Goal: Task Accomplishment & Management: Complete application form

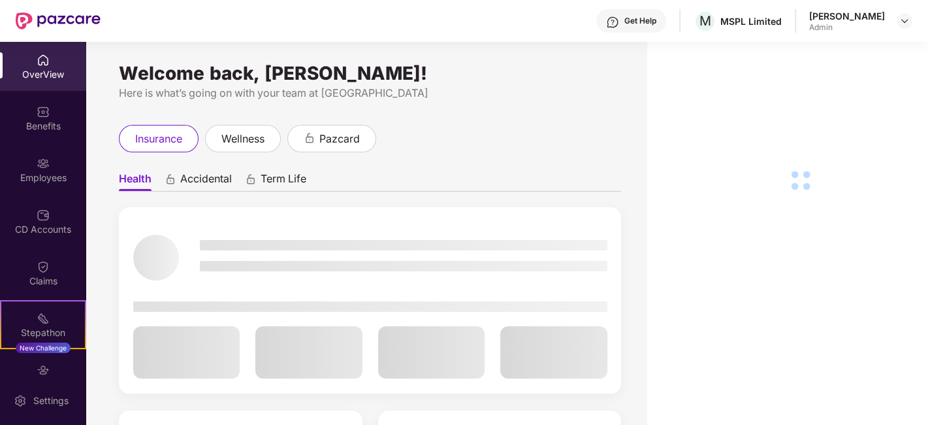
drag, startPoint x: 899, startPoint y: 24, endPoint x: 893, endPoint y: 32, distance: 9.8
click at [900, 24] on img at bounding box center [905, 21] width 10 height 10
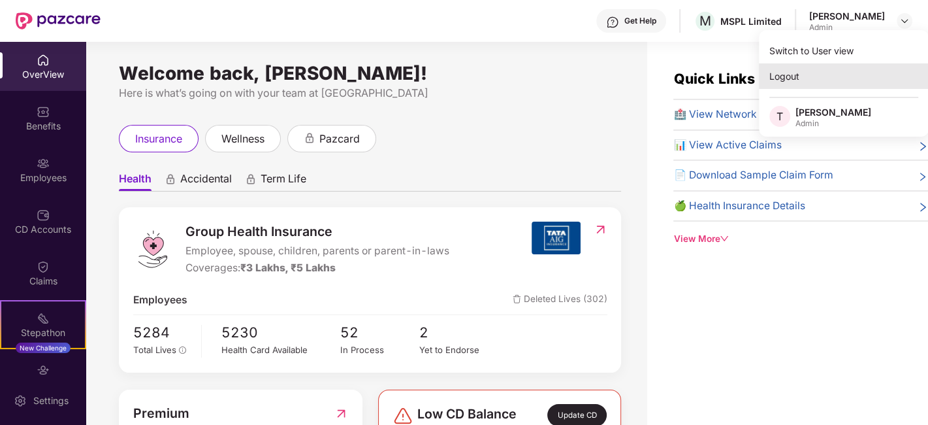
click at [789, 70] on div "Logout" at bounding box center [844, 75] width 170 height 25
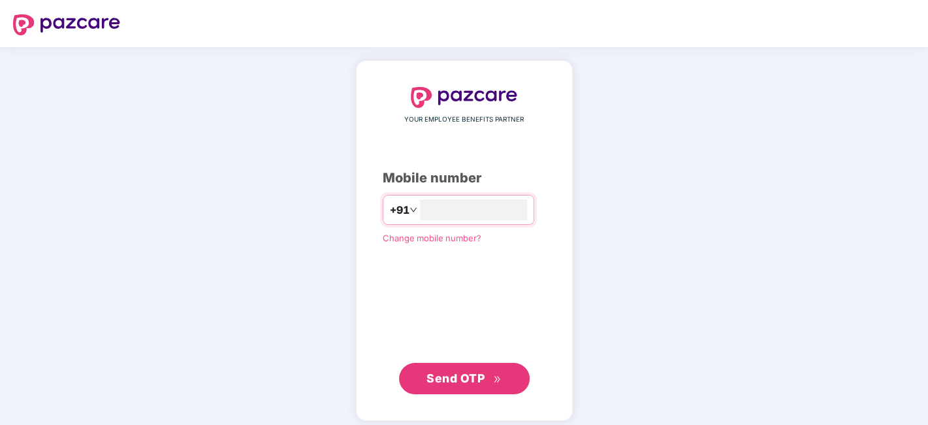
type input "**********"
click at [473, 382] on span "Send OTP" at bounding box center [456, 378] width 58 height 14
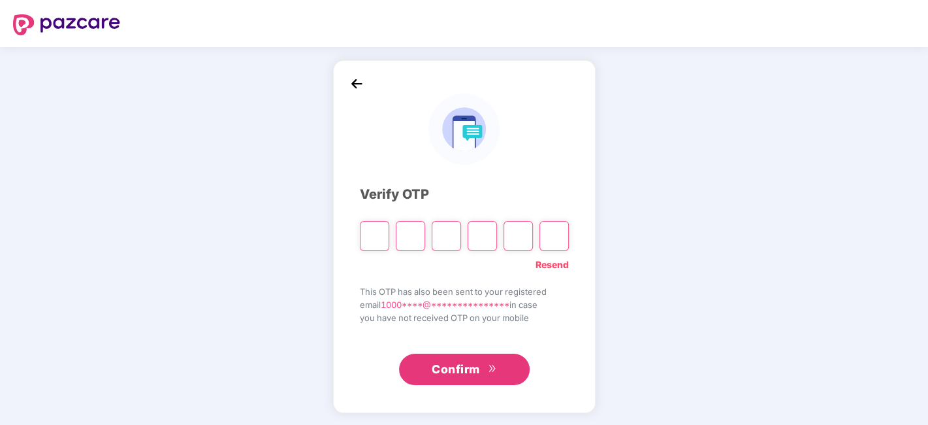
type input "*"
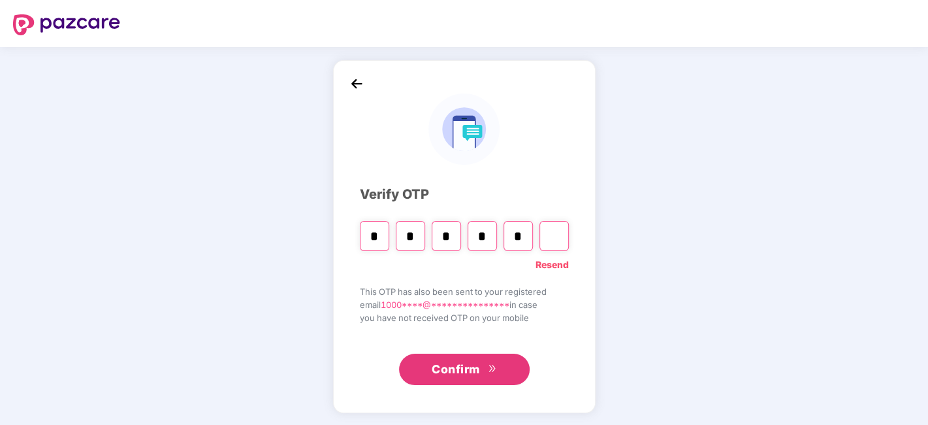
type input "*"
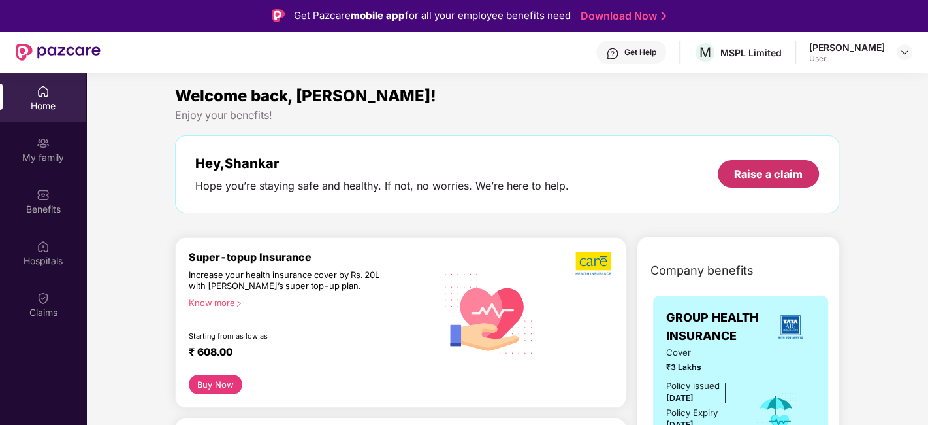
click at [774, 165] on div "Raise a claim" at bounding box center [768, 173] width 101 height 27
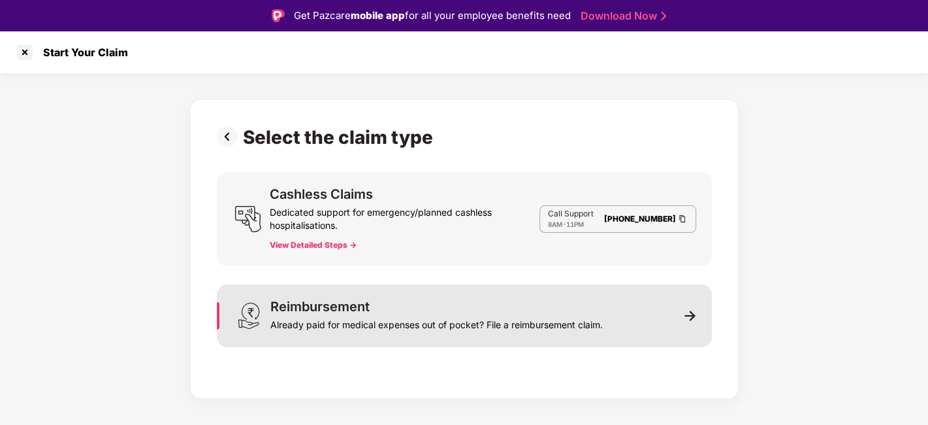
click at [525, 294] on div "Reimbursement Already paid for medical expenses out of pocket? File a reimburse…" at bounding box center [464, 315] width 495 height 63
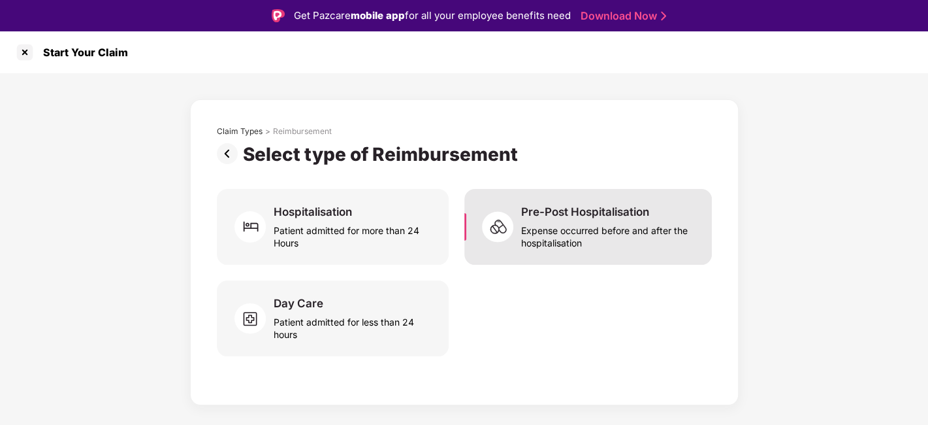
click at [623, 237] on div "Expense occurred before and after the hospitalisation" at bounding box center [608, 234] width 175 height 30
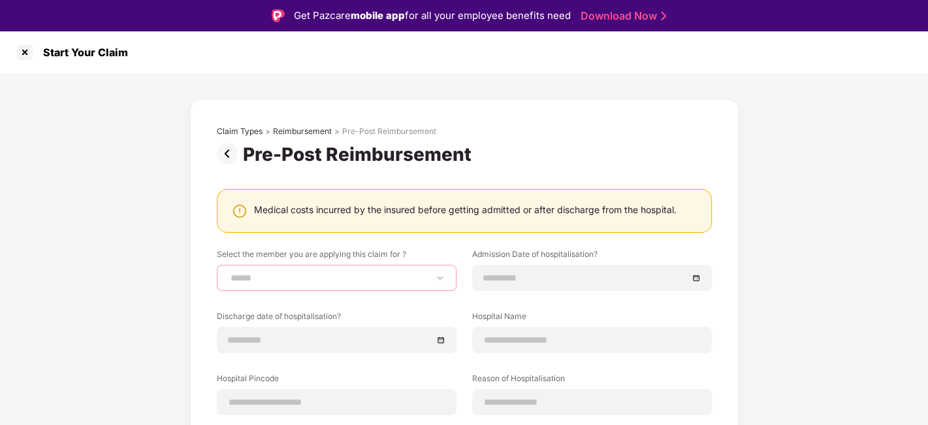
click at [323, 278] on select "**********" at bounding box center [337, 277] width 218 height 10
select select "**********"
click at [228, 272] on select "**********" at bounding box center [337, 277] width 218 height 10
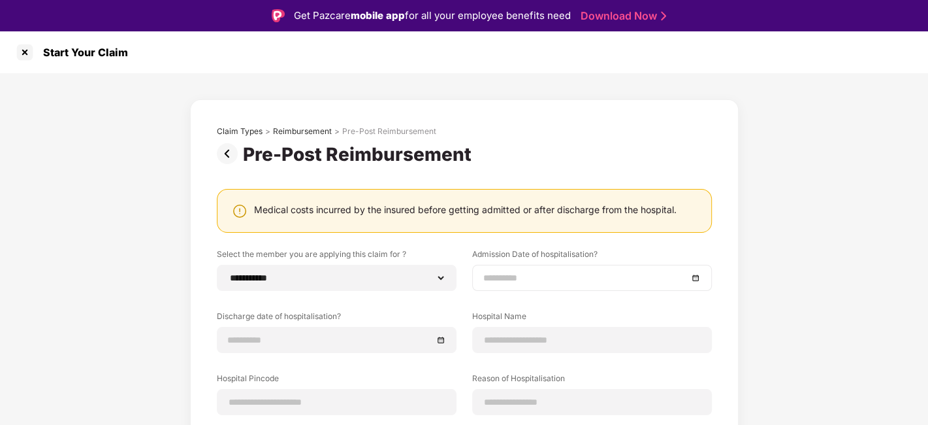
click at [499, 286] on div at bounding box center [592, 278] width 240 height 26
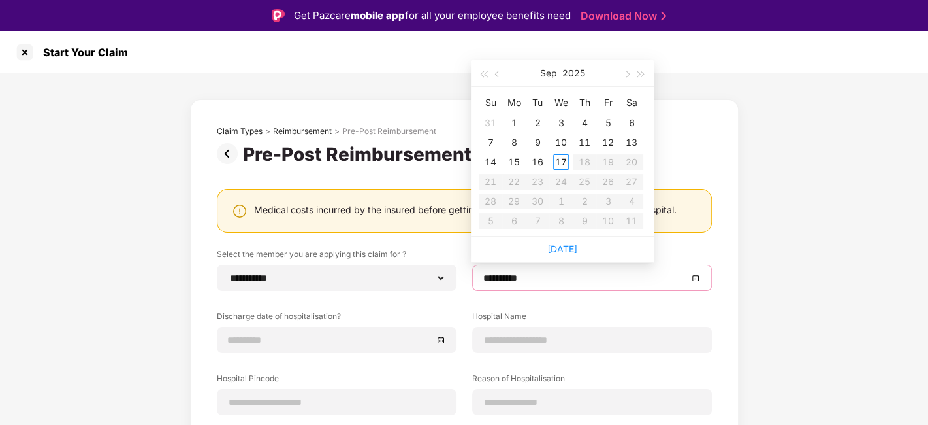
type input "**********"
click at [498, 74] on span "button" at bounding box center [498, 74] width 7 height 7
type input "**********"
click at [490, 203] on div "24" at bounding box center [491, 201] width 16 height 16
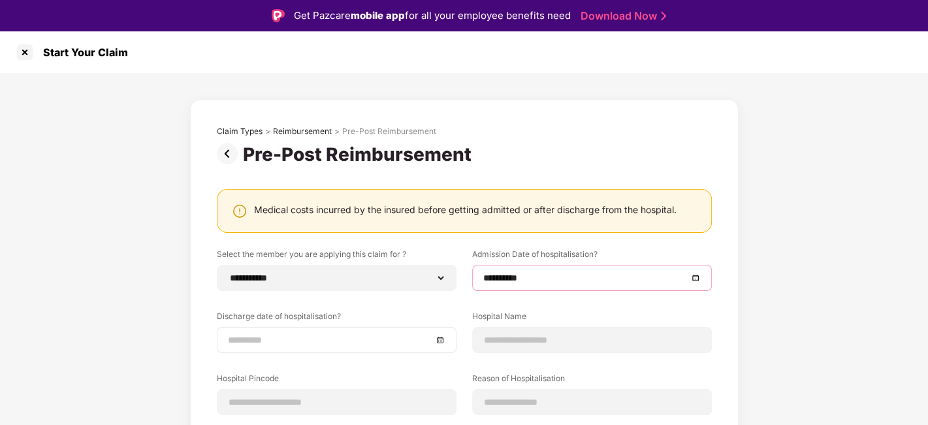
click at [295, 333] on input at bounding box center [330, 340] width 205 height 14
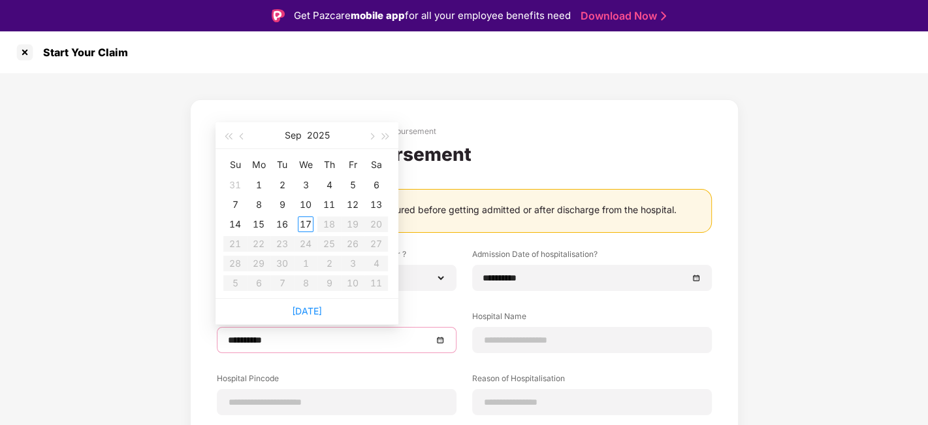
type input "**********"
click at [244, 139] on button "button" at bounding box center [242, 135] width 14 height 26
type input "**********"
click at [260, 262] on div "25" at bounding box center [259, 263] width 16 height 16
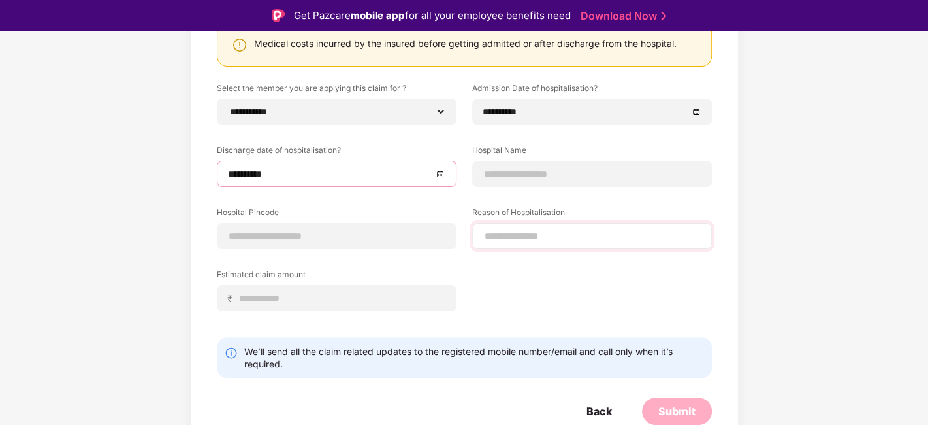
scroll to position [167, 0]
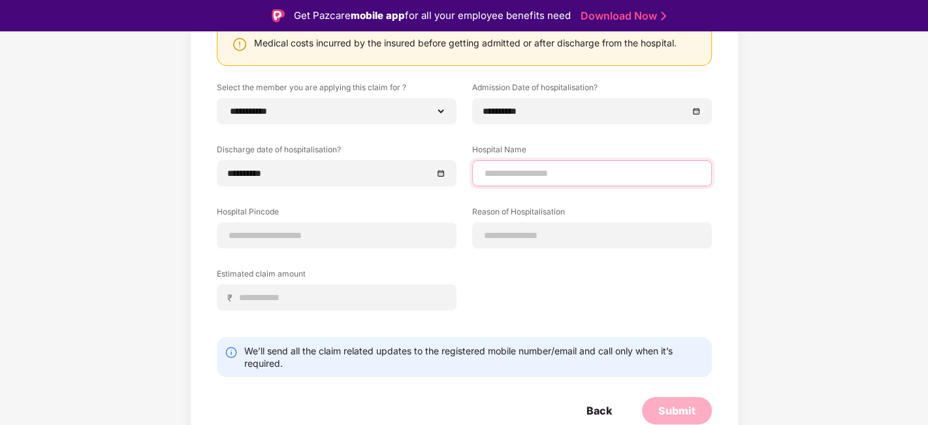
click at [521, 176] on input at bounding box center [593, 174] width 218 height 14
type input "**********"
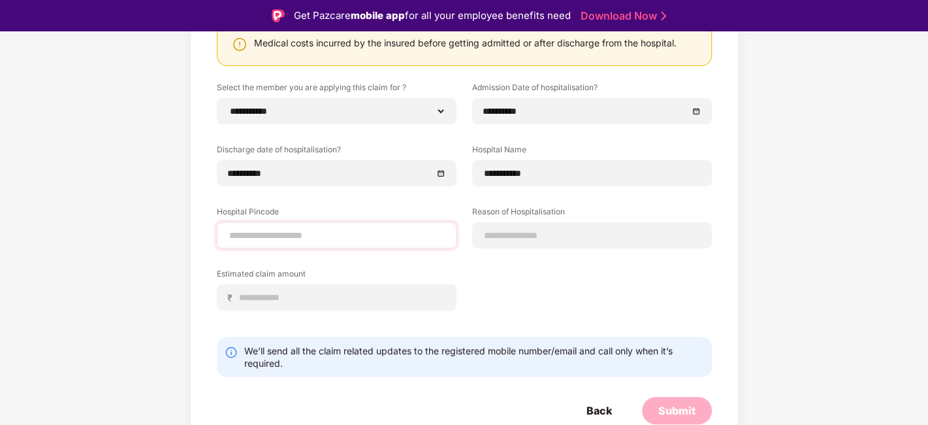
click at [401, 242] on div at bounding box center [337, 235] width 240 height 26
click at [358, 232] on input at bounding box center [337, 236] width 218 height 14
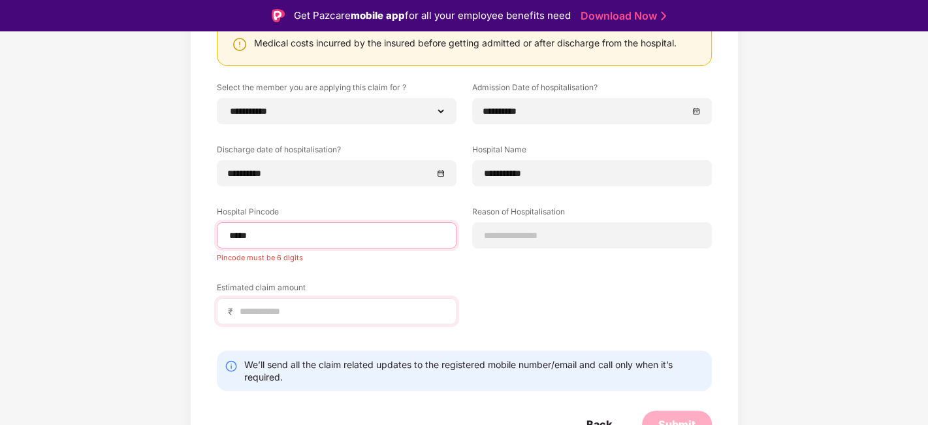
type input "******"
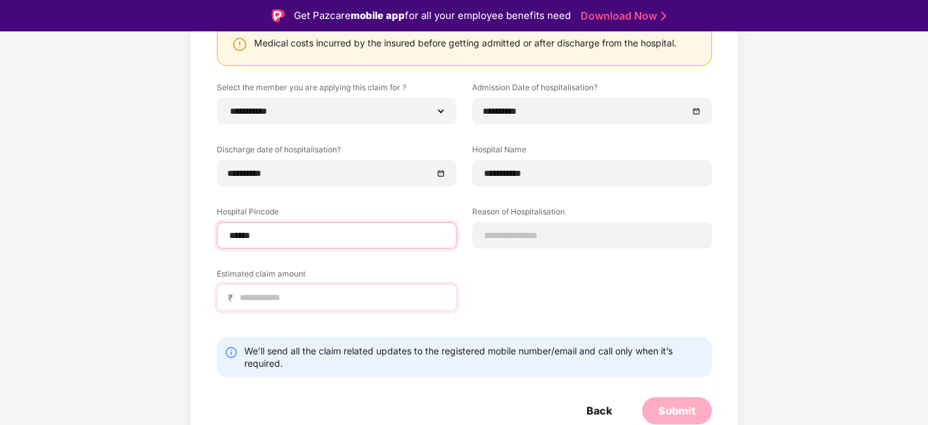
select select "******"
select select "*********"
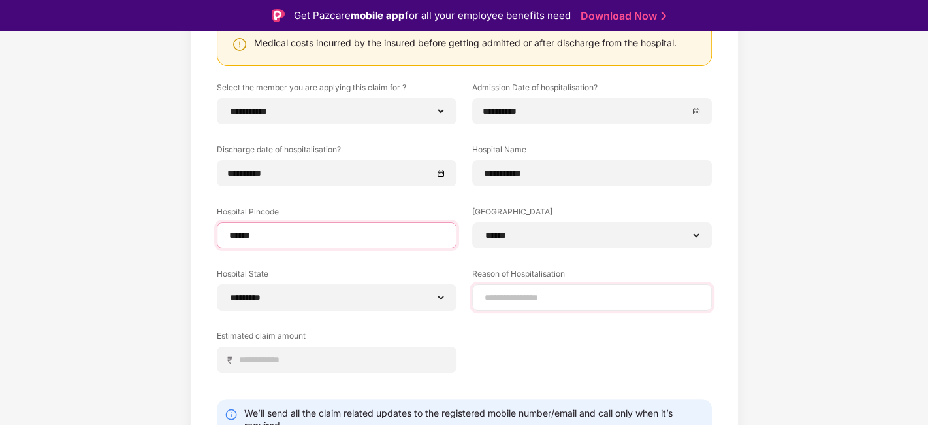
type input "******"
click at [518, 293] on input at bounding box center [593, 298] width 218 height 14
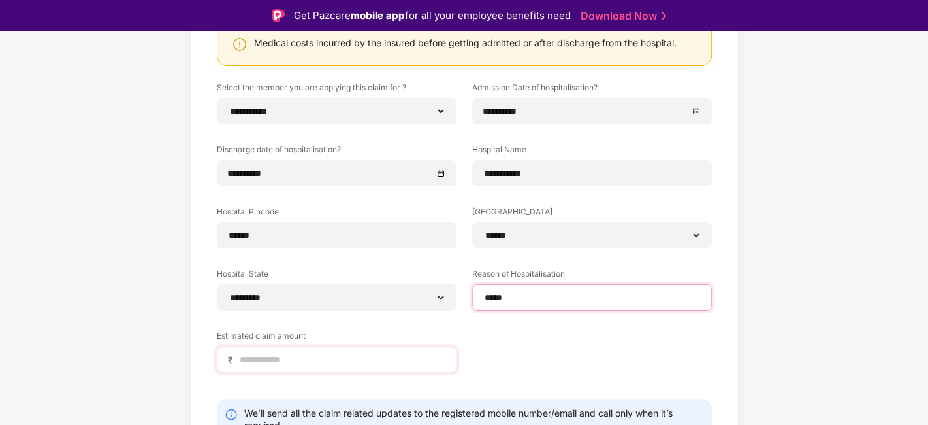
type input "*****"
click at [295, 355] on input at bounding box center [341, 360] width 207 height 14
type input "*****"
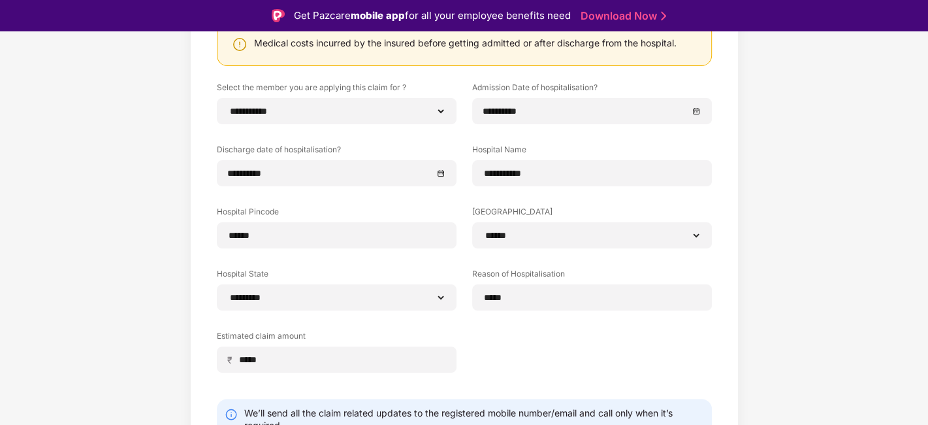
click at [539, 331] on div "**********" at bounding box center [464, 237] width 495 height 310
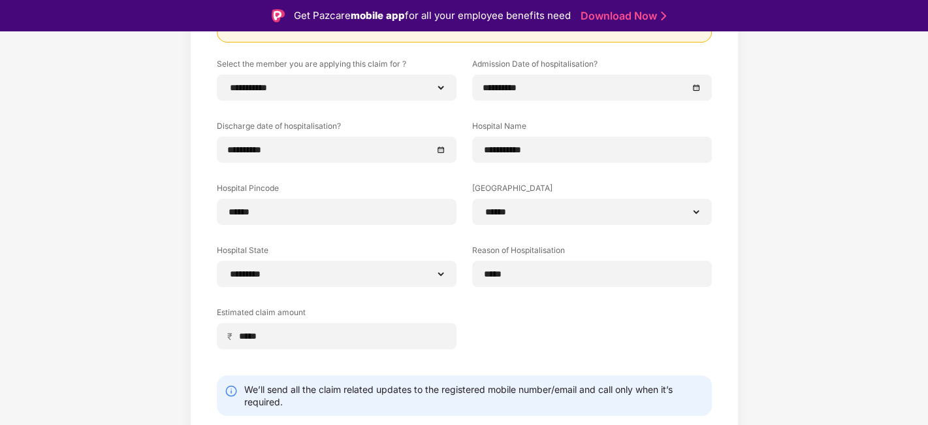
scroll to position [229, 0]
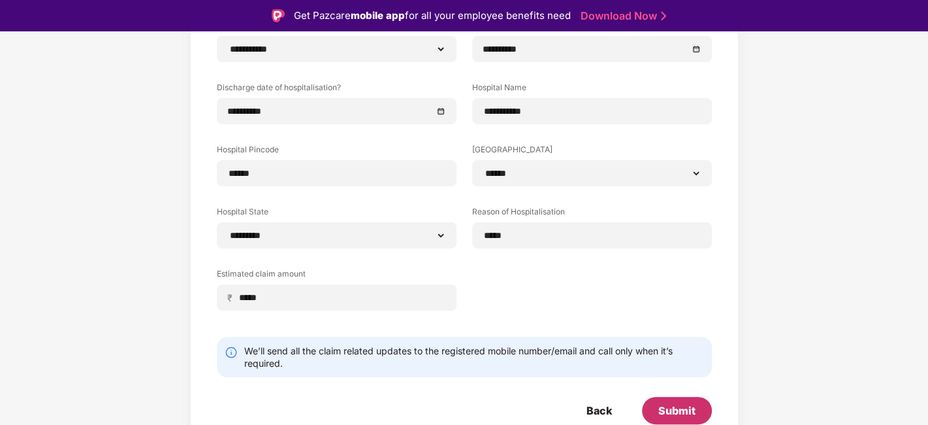
click at [699, 399] on div "Submit" at bounding box center [677, 410] width 70 height 27
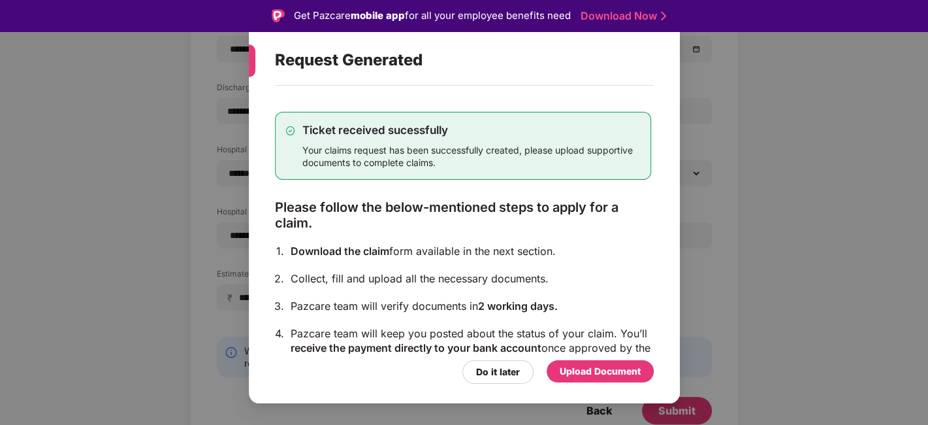
click at [614, 381] on div "Upload Document" at bounding box center [600, 371] width 107 height 22
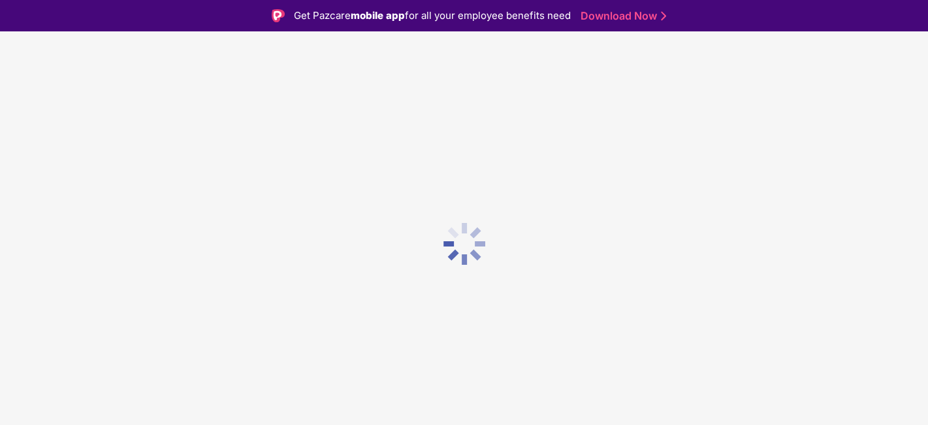
scroll to position [0, 0]
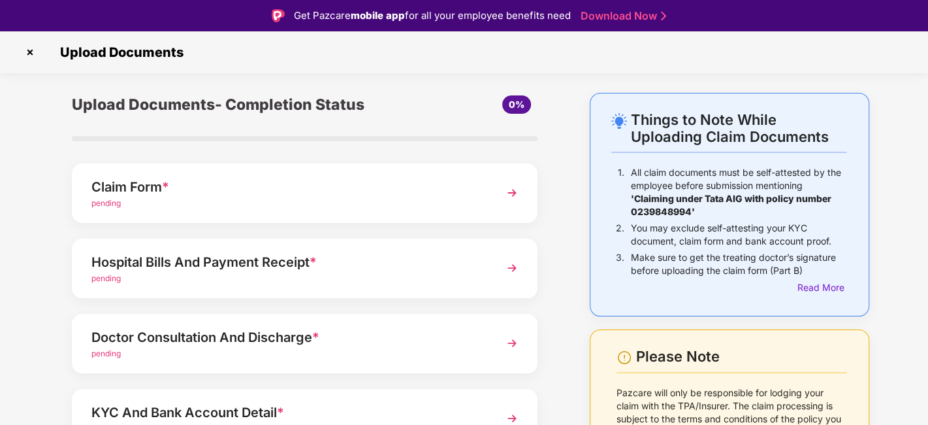
click at [261, 216] on div "Claim Form * pending" at bounding box center [305, 192] width 466 height 59
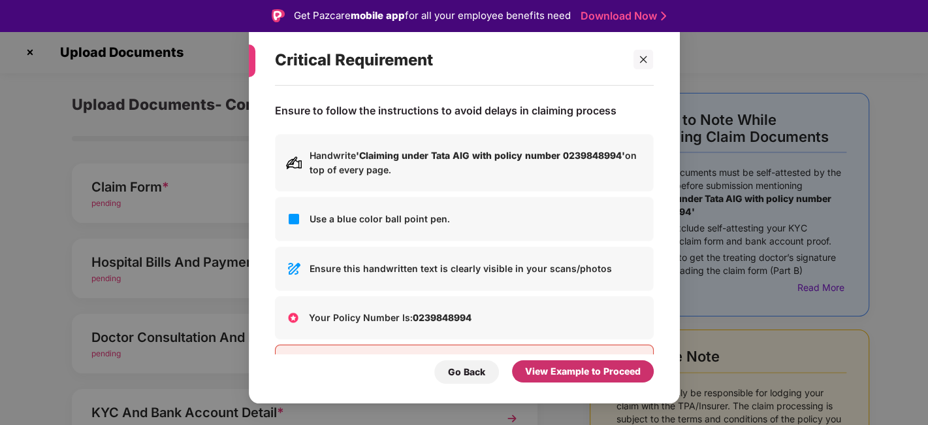
click at [617, 363] on div "View Example to Proceed" at bounding box center [583, 371] width 142 height 22
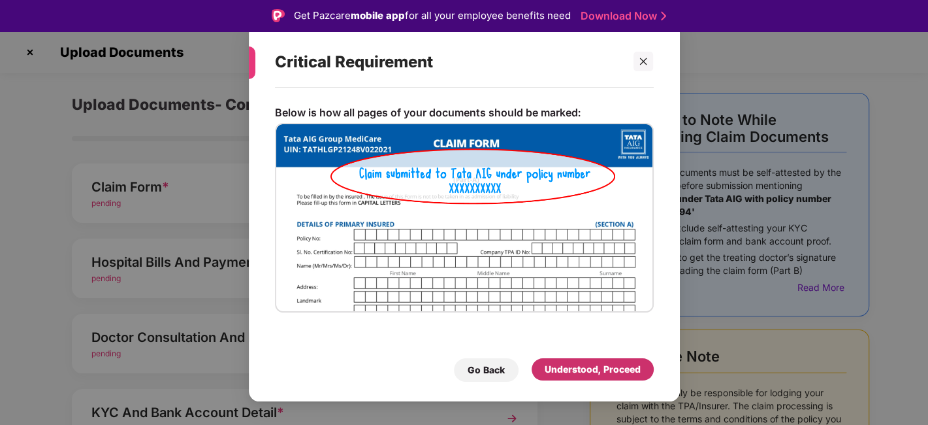
click at [610, 359] on div "Understood, Proceed" at bounding box center [593, 369] width 122 height 22
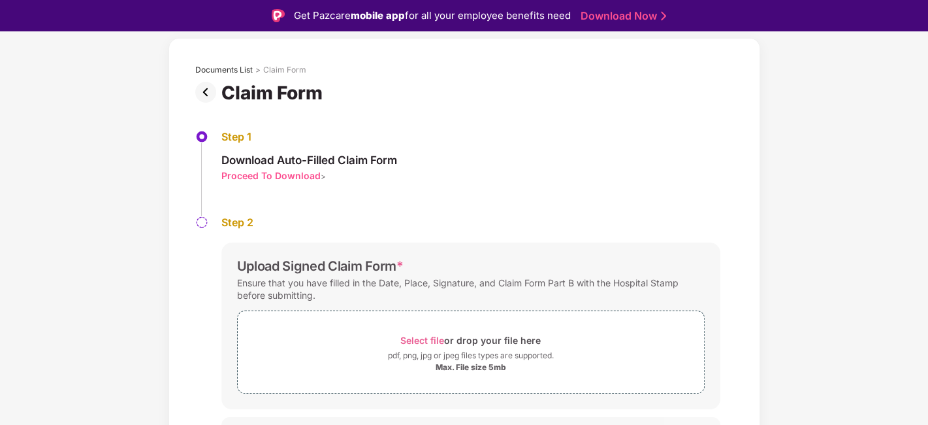
scroll to position [79, 0]
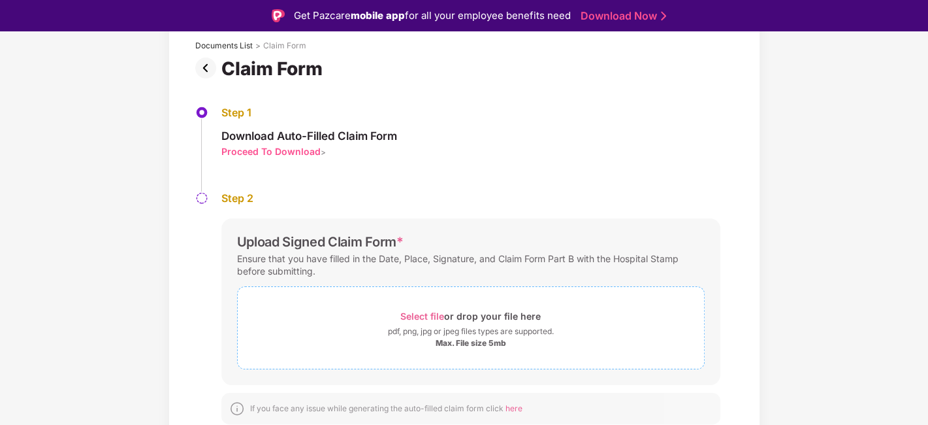
click at [422, 310] on span "Select file" at bounding box center [423, 315] width 44 height 11
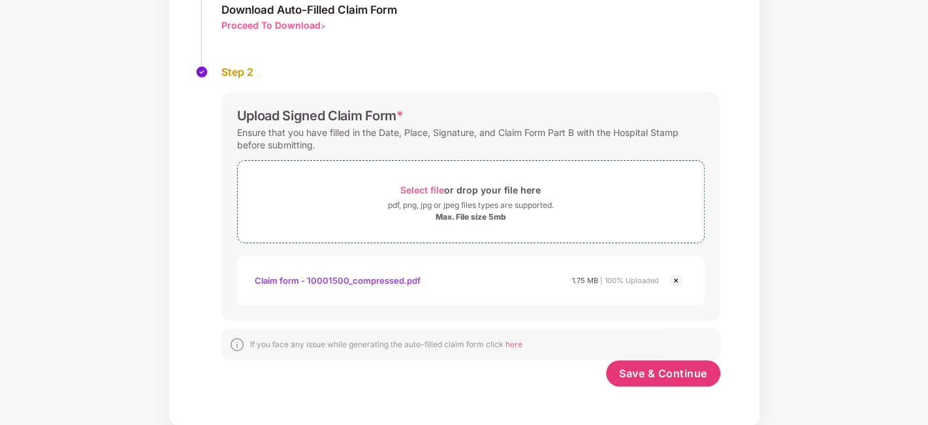
scroll to position [173, 0]
click at [644, 380] on button "Save & Continue" at bounding box center [663, 374] width 114 height 26
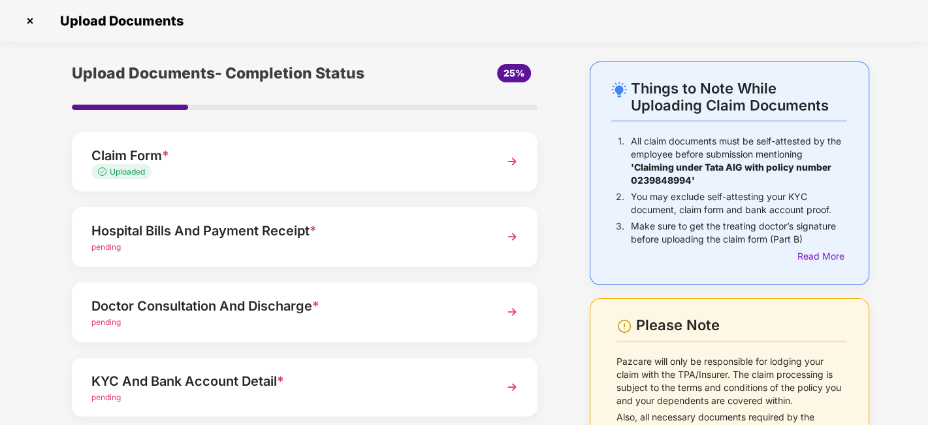
click at [180, 238] on div "Hospital Bills And Payment Receipt *" at bounding box center [286, 230] width 391 height 21
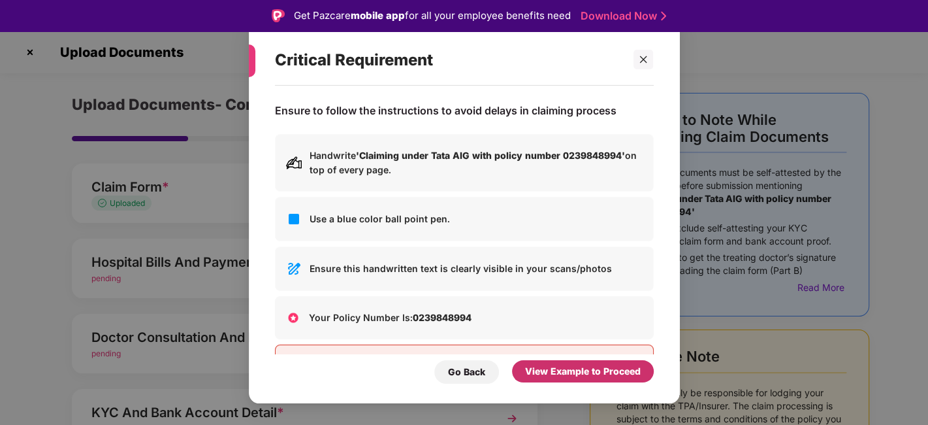
click at [580, 368] on div "View Example to Proceed" at bounding box center [583, 371] width 116 height 14
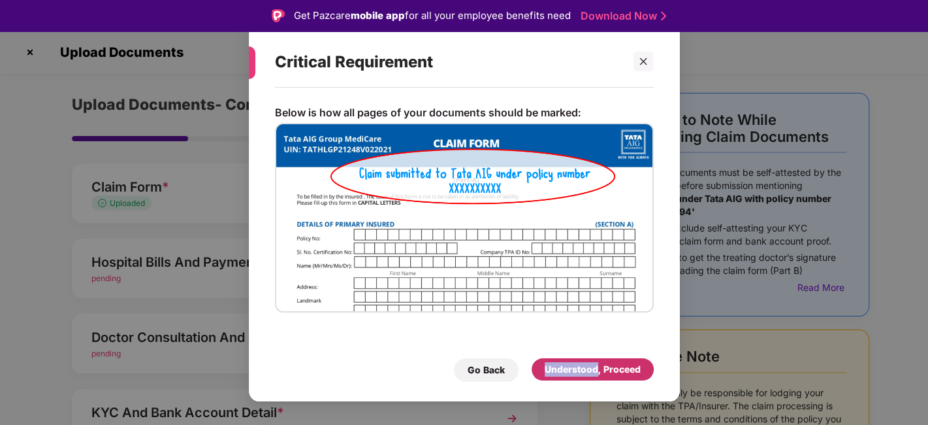
click at [580, 369] on div "Understood, Proceed" at bounding box center [593, 369] width 96 height 14
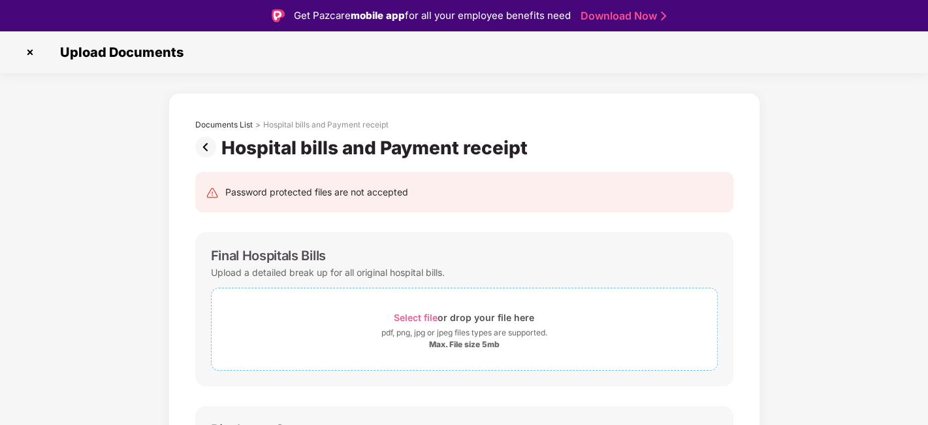
click at [409, 318] on span "Select file" at bounding box center [416, 317] width 44 height 11
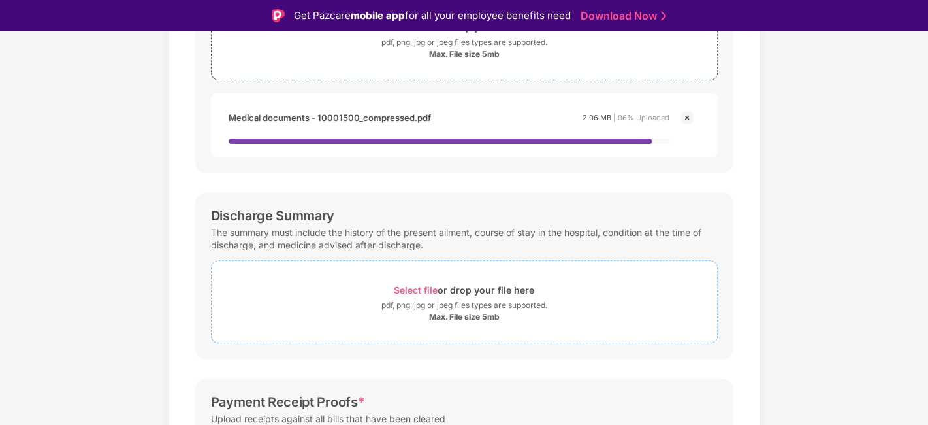
click at [427, 286] on div "Select file or drop your file here" at bounding box center [464, 290] width 140 height 18
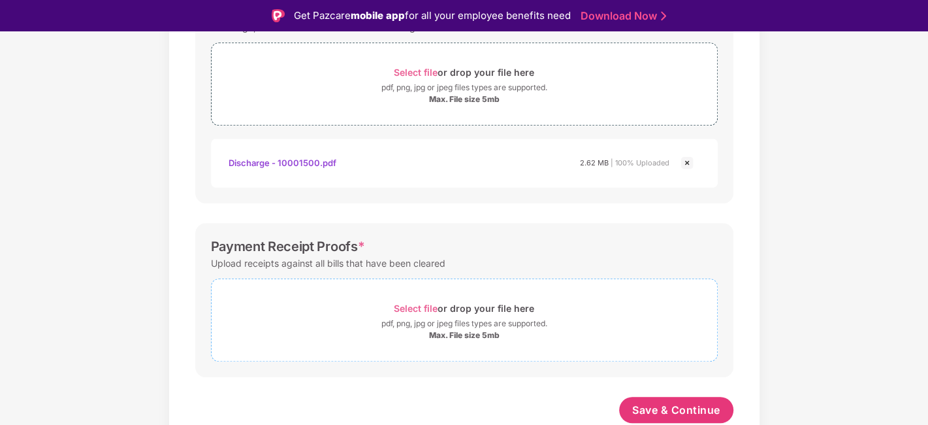
click at [420, 309] on span "Select file" at bounding box center [416, 308] width 44 height 11
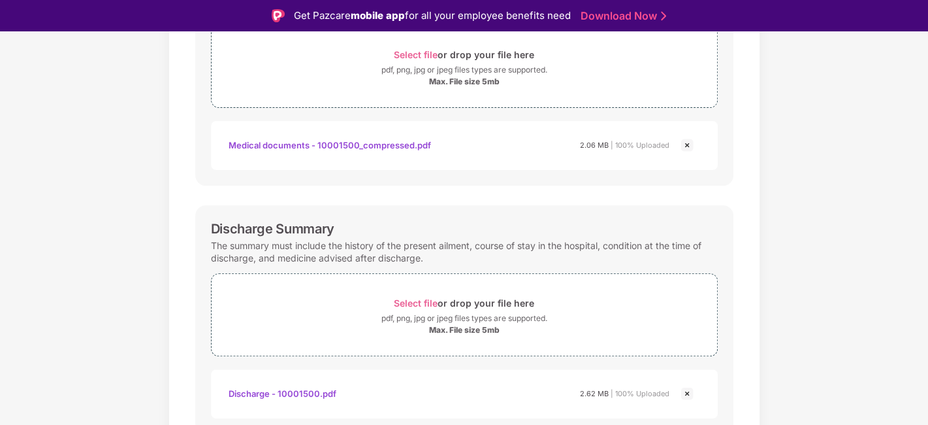
scroll to position [553, 0]
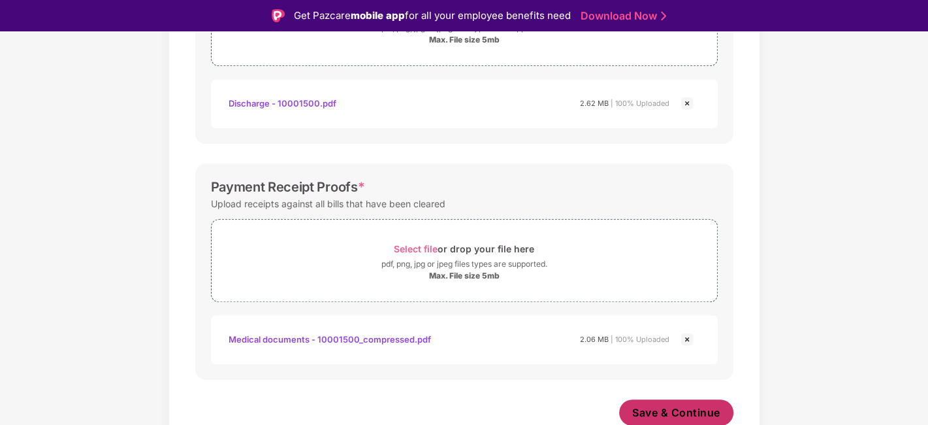
click at [664, 399] on span "Save & Continue" at bounding box center [676, 412] width 88 height 14
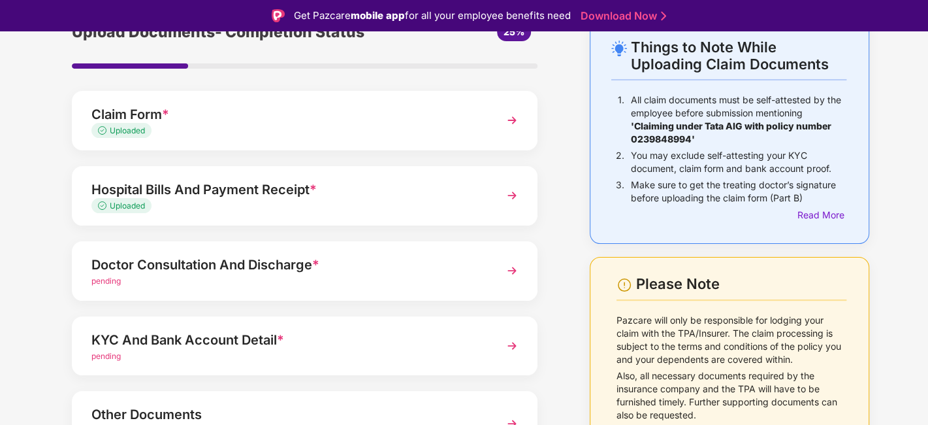
scroll to position [145, 0]
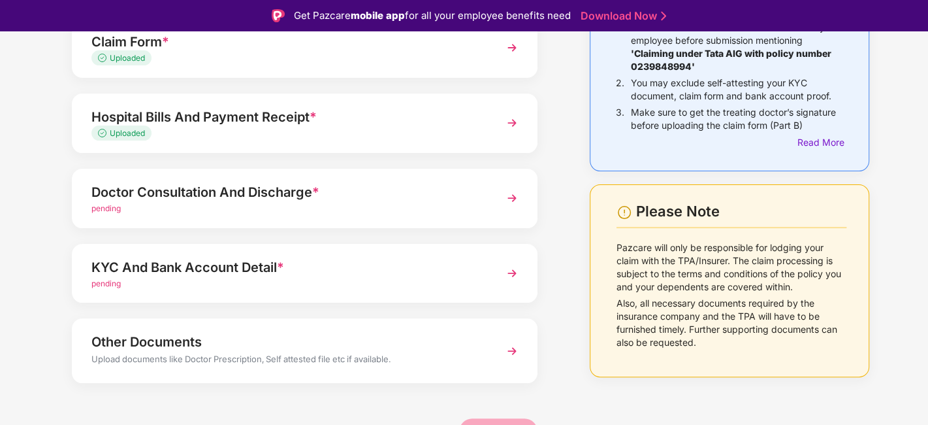
click at [192, 200] on div "Doctor Consultation And Discharge *" at bounding box center [286, 192] width 391 height 21
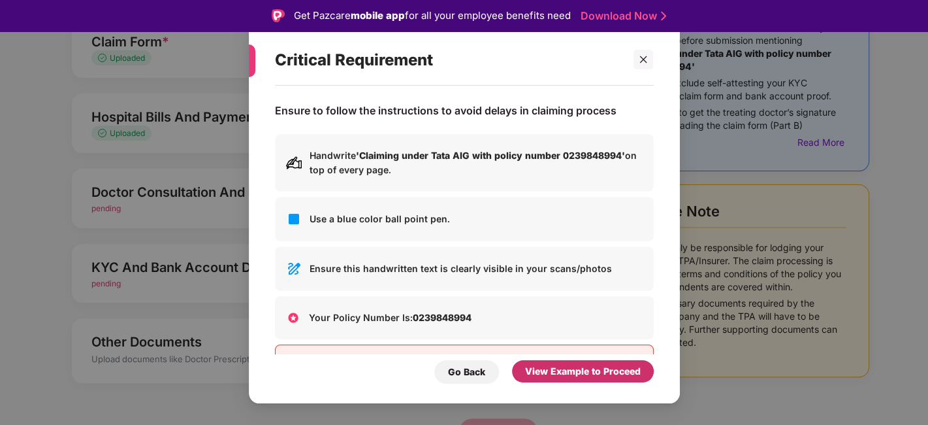
click at [606, 374] on div "View Example to Proceed" at bounding box center [583, 371] width 116 height 14
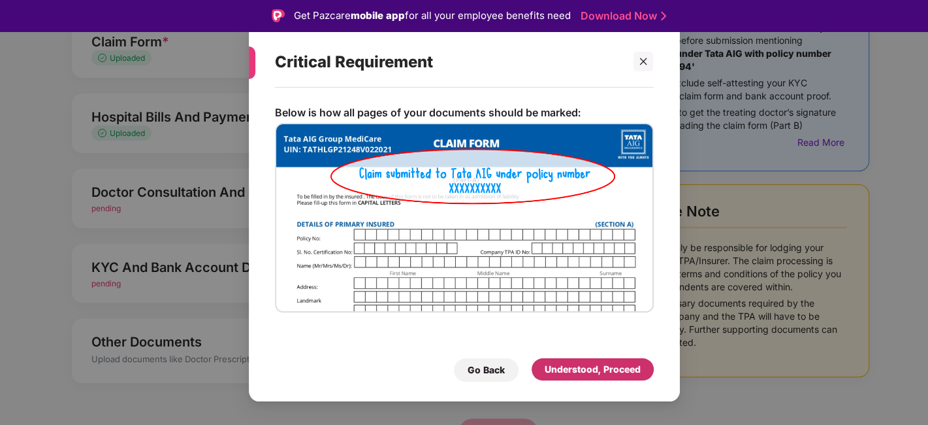
click at [606, 374] on div "Understood, Proceed" at bounding box center [593, 369] width 96 height 14
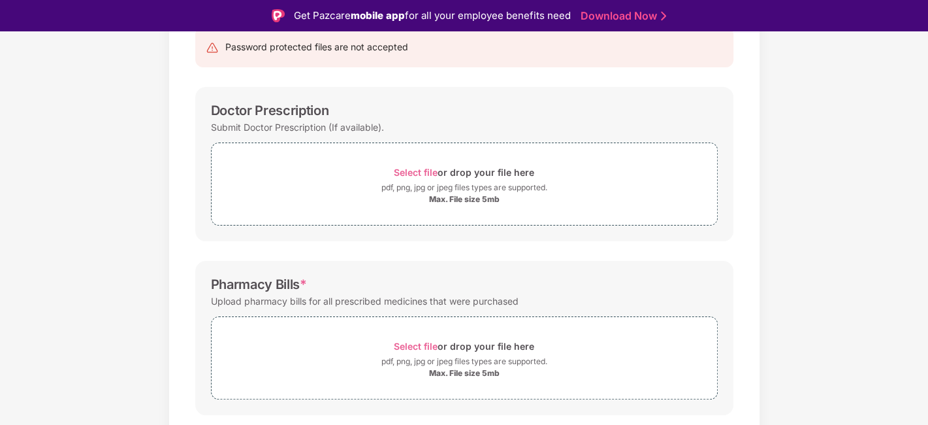
scroll to position [84, 0]
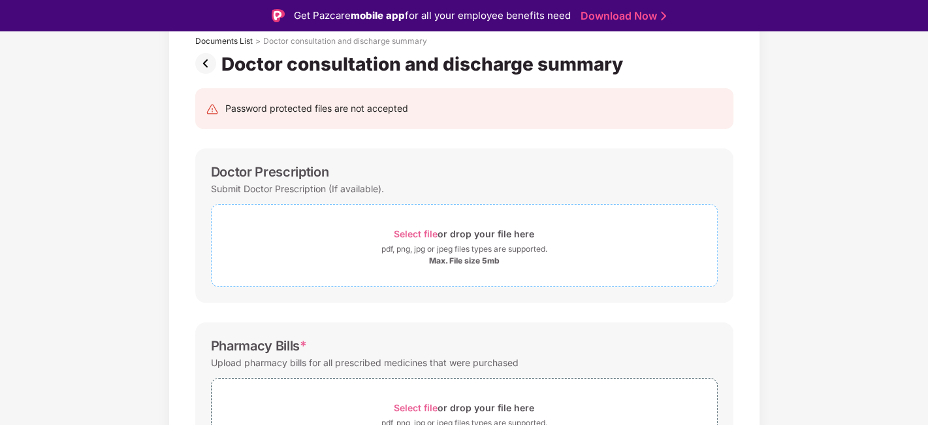
click at [421, 231] on span "Select file" at bounding box center [416, 233] width 44 height 11
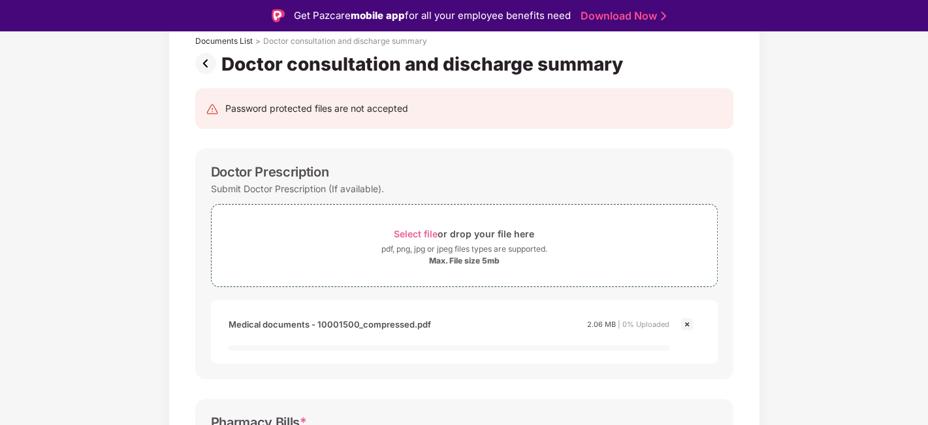
scroll to position [374, 0]
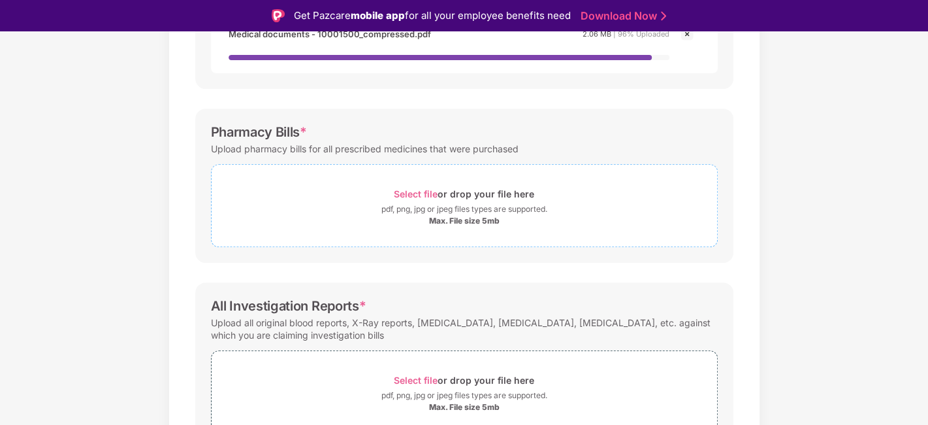
click at [419, 193] on span "Select file" at bounding box center [416, 193] width 44 height 11
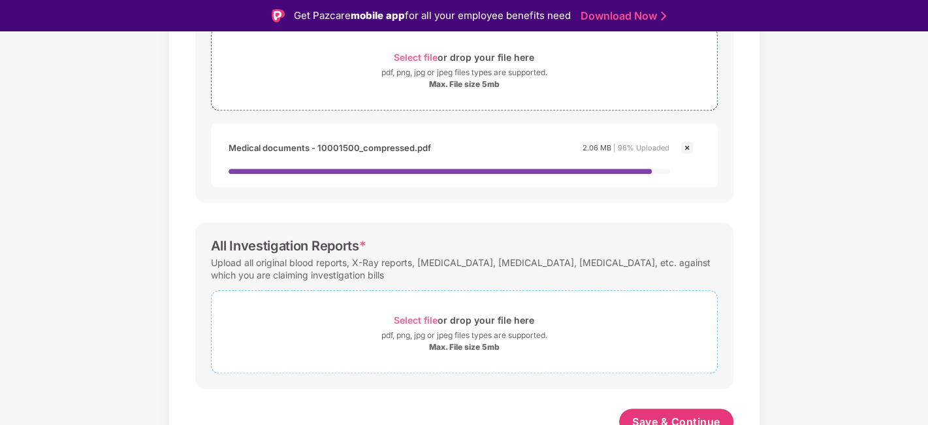
click at [406, 301] on span "Select file or drop your file here pdf, png, jpg or jpeg files types are suppor…" at bounding box center [465, 332] width 506 height 62
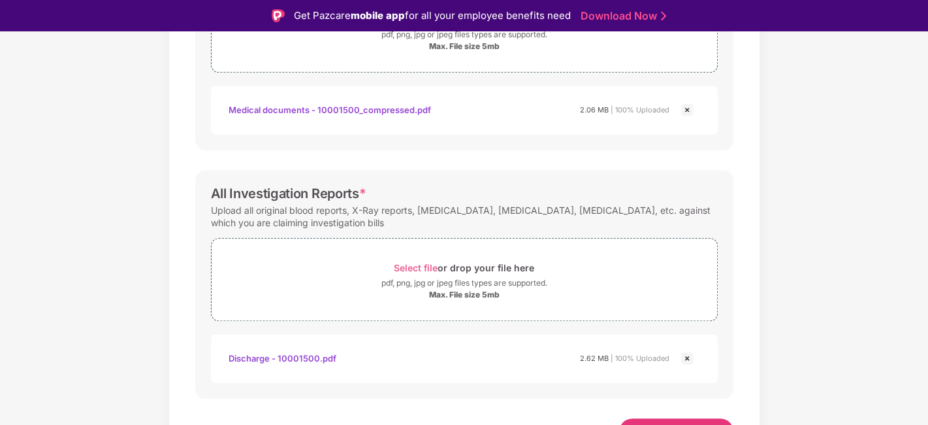
scroll to position [553, 0]
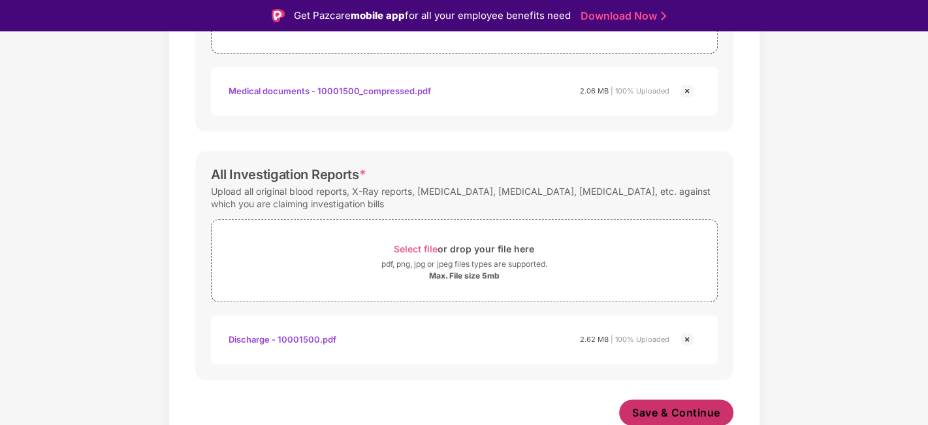
click at [672, 399] on button "Save & Continue" at bounding box center [676, 412] width 114 height 26
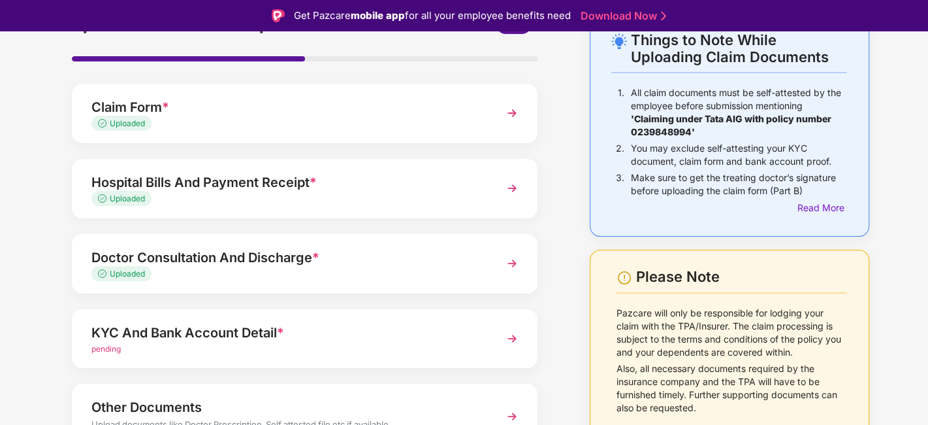
scroll to position [152, 0]
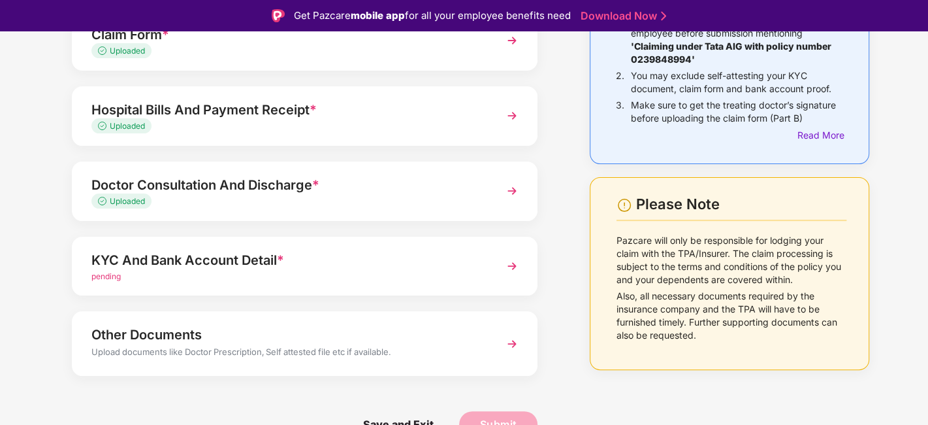
click at [243, 255] on div "KYC And Bank Account Detail *" at bounding box center [286, 260] width 391 height 21
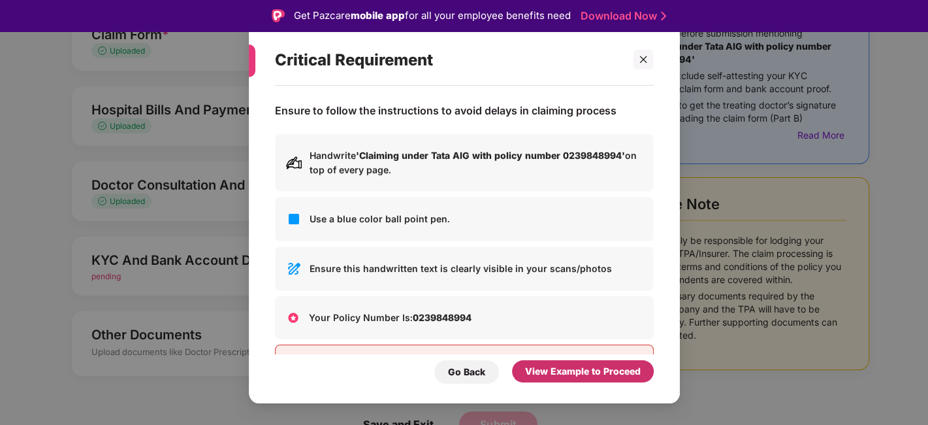
click at [530, 370] on div "View Example to Proceed" at bounding box center [583, 371] width 116 height 14
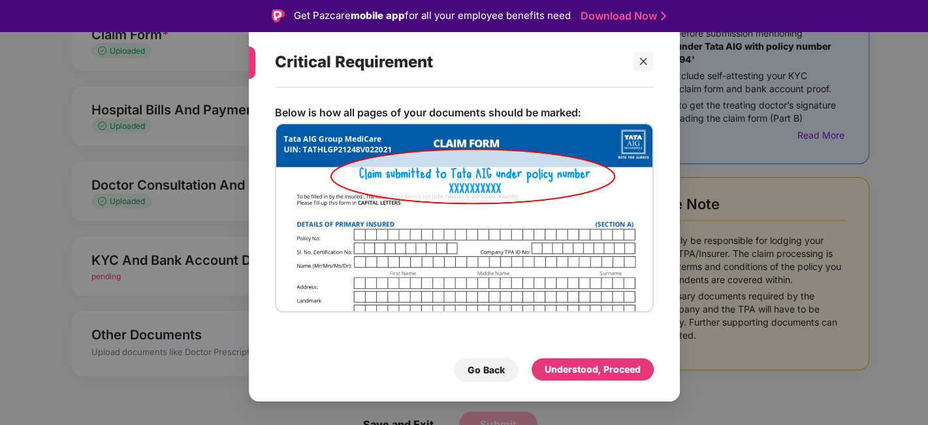
click at [614, 376] on div "Understood, Proceed" at bounding box center [593, 369] width 96 height 14
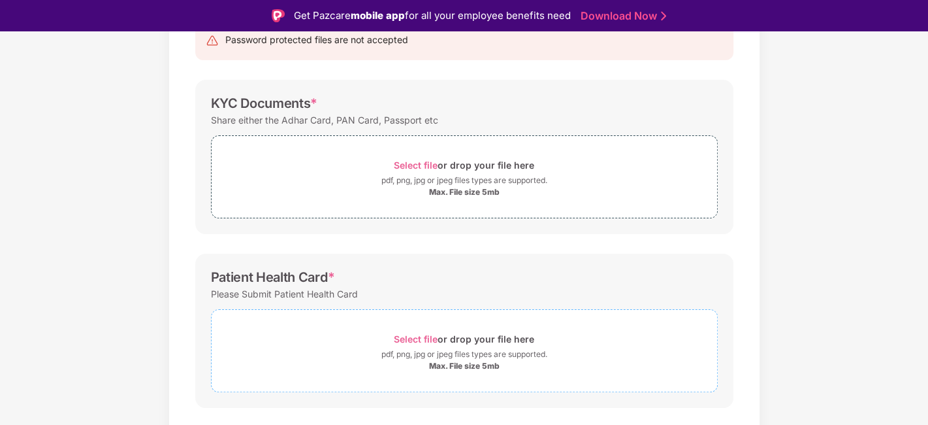
scroll to position [91, 0]
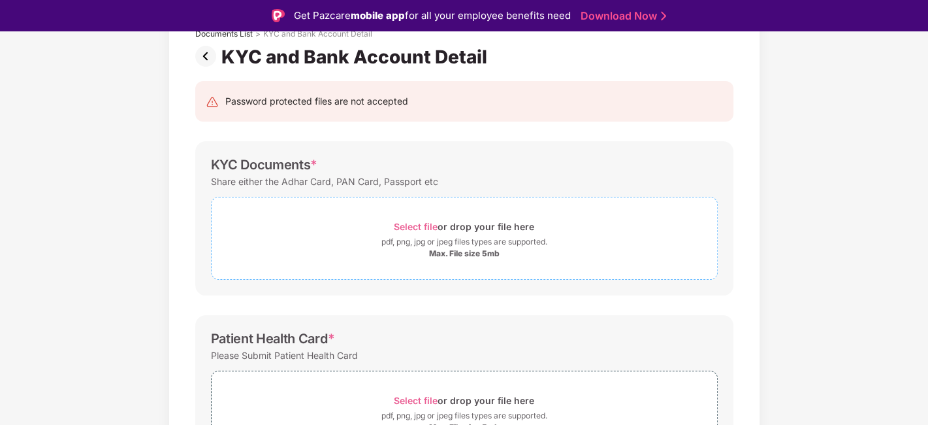
click at [408, 223] on span "Select file" at bounding box center [416, 226] width 44 height 11
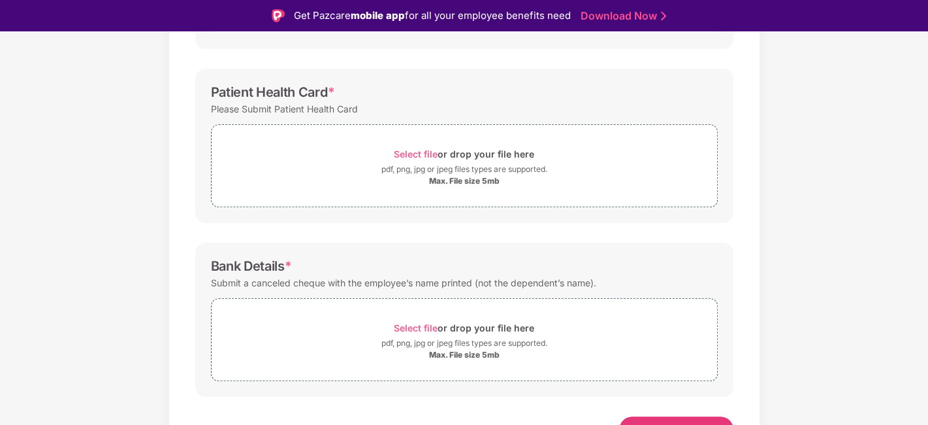
scroll to position [416, 0]
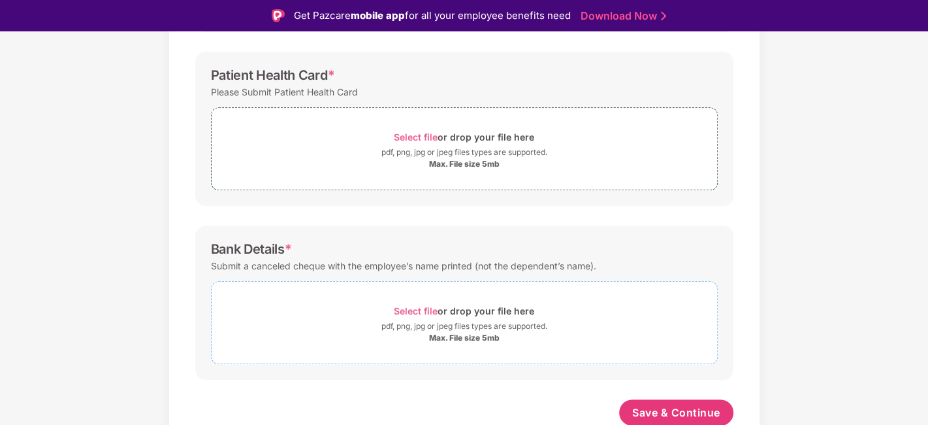
click at [415, 302] on div "Select file or drop your file here" at bounding box center [464, 311] width 140 height 18
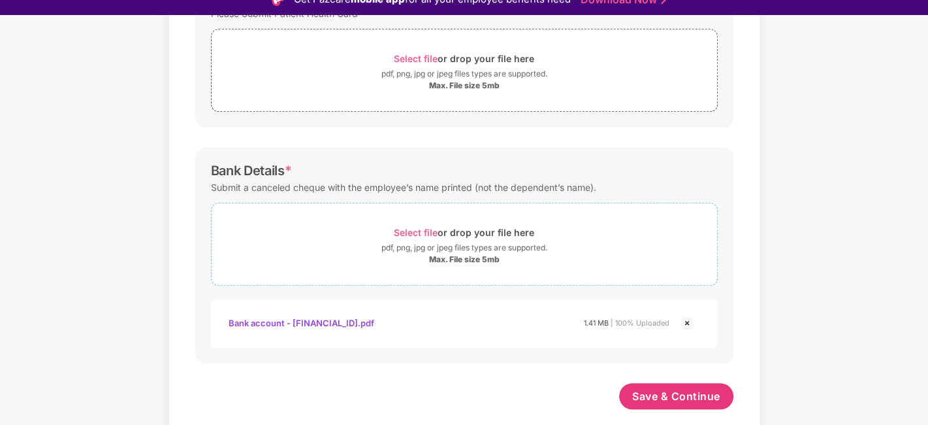
scroll to position [31, 0]
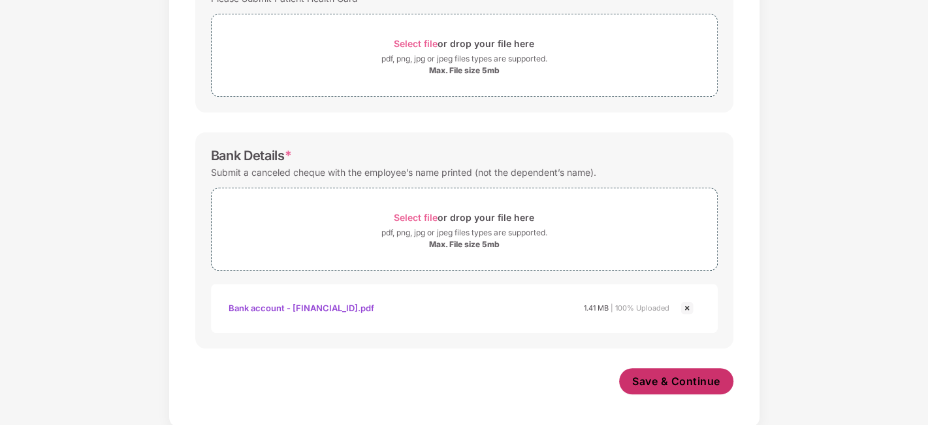
click at [655, 378] on span "Save & Continue" at bounding box center [676, 381] width 88 height 14
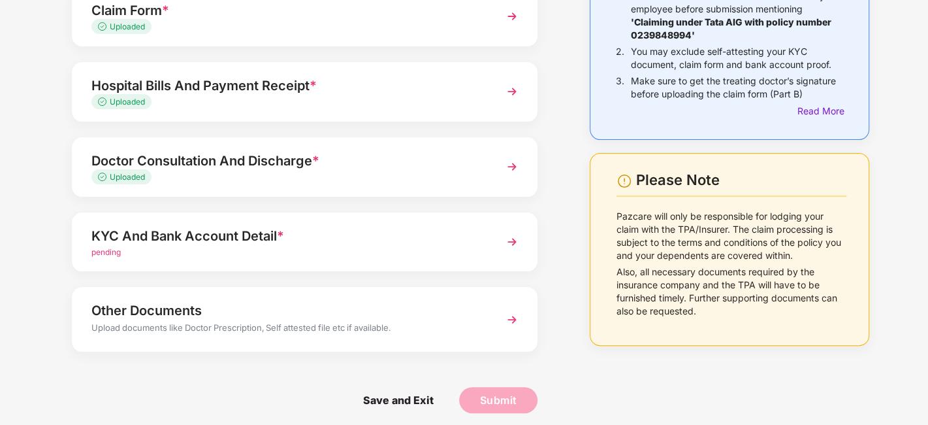
scroll to position [152, 0]
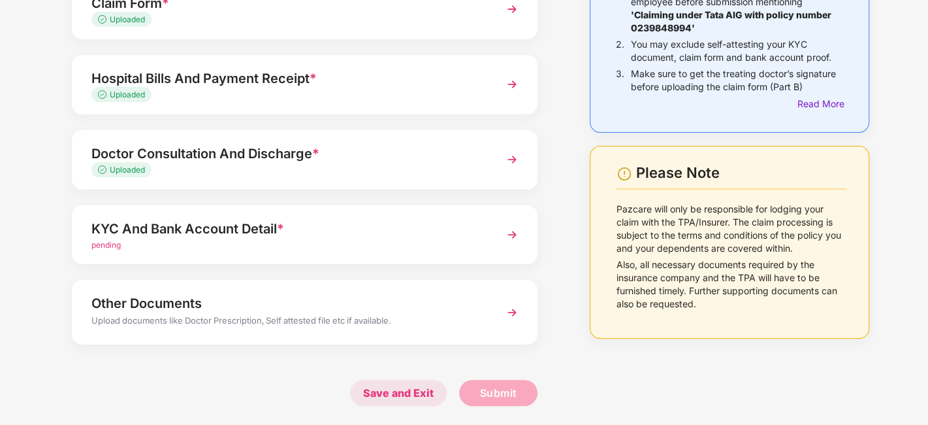
click at [394, 398] on span "Save and Exit" at bounding box center [398, 393] width 97 height 26
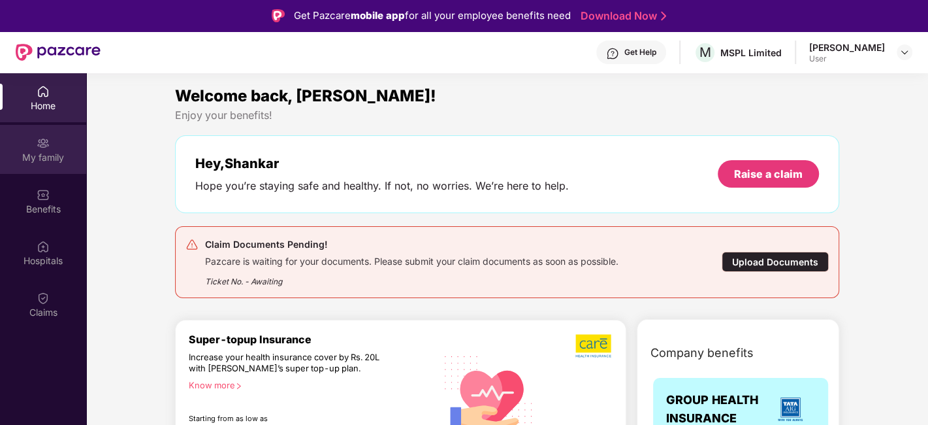
click at [38, 142] on img at bounding box center [43, 143] width 13 height 13
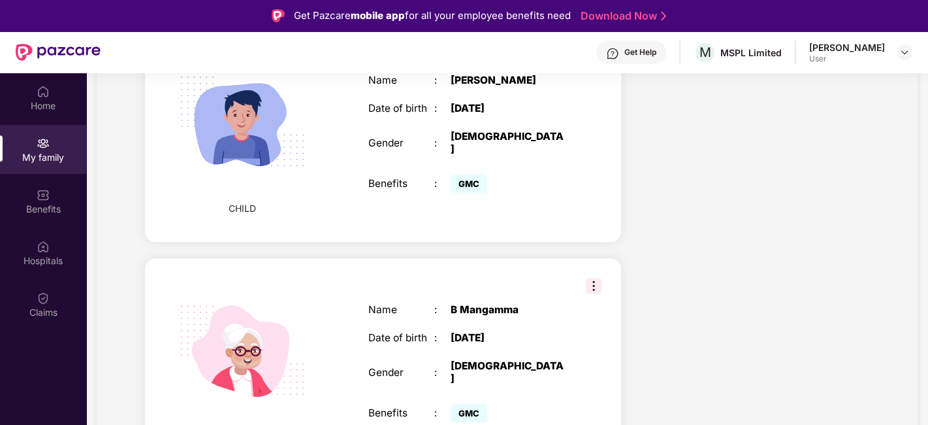
scroll to position [871, 0]
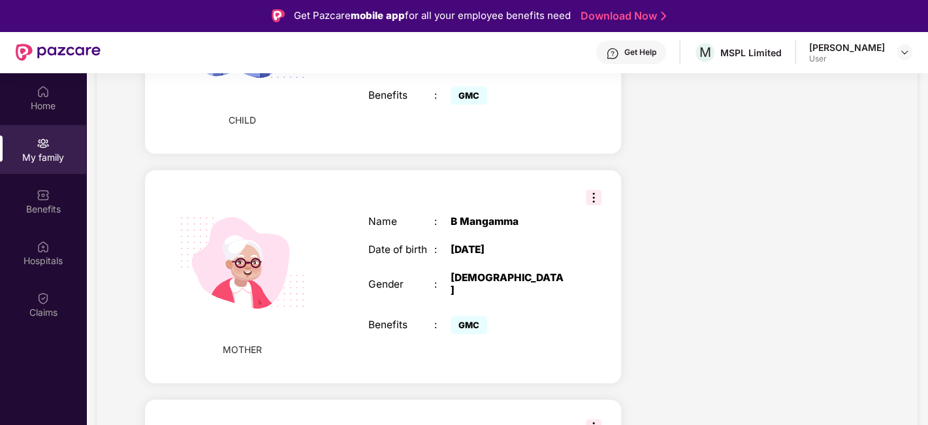
click at [589, 189] on img at bounding box center [594, 197] width 16 height 16
click at [545, 285] on div "Name : B Mangamma Date of birth : [DEMOGRAPHIC_DATA] Gender : [DEMOGRAPHIC_DATA…" at bounding box center [467, 276] width 225 height 155
click at [404, 244] on div "Date of birth" at bounding box center [401, 250] width 66 height 12
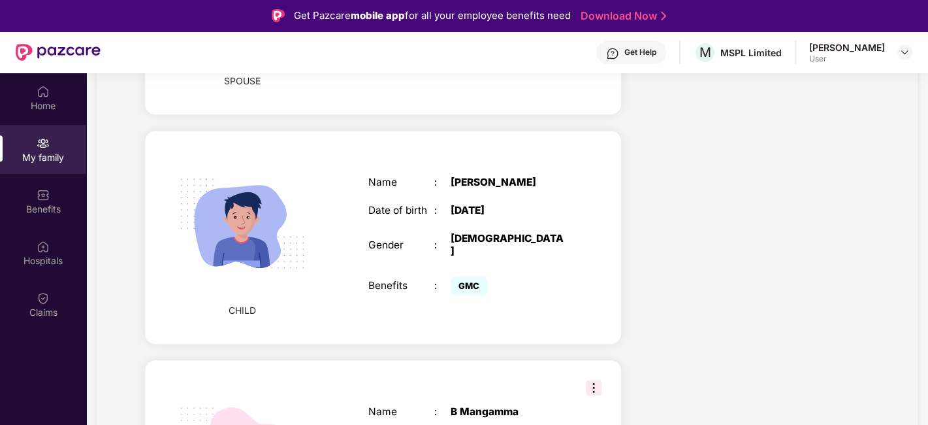
scroll to position [593, 0]
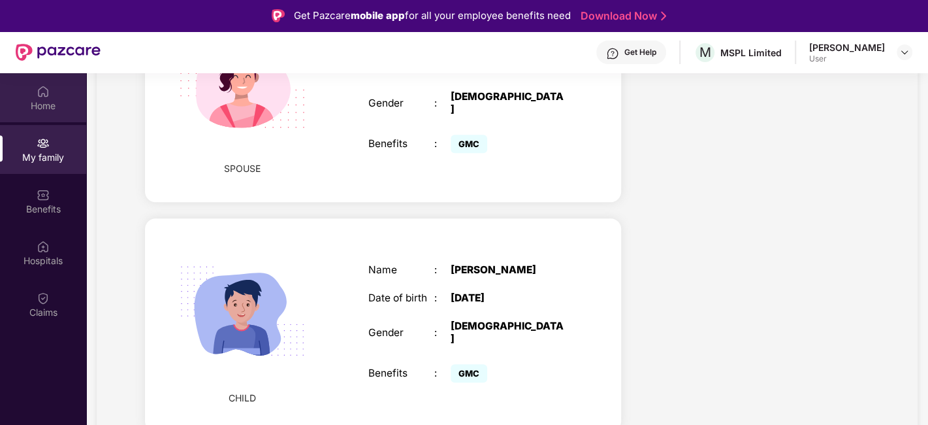
click at [54, 97] on div "Home" at bounding box center [43, 97] width 86 height 49
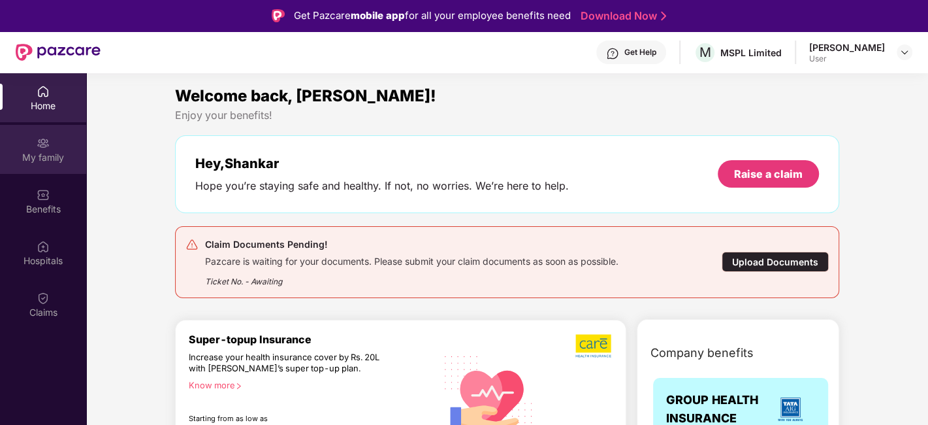
click at [67, 138] on div "My family" at bounding box center [43, 149] width 86 height 49
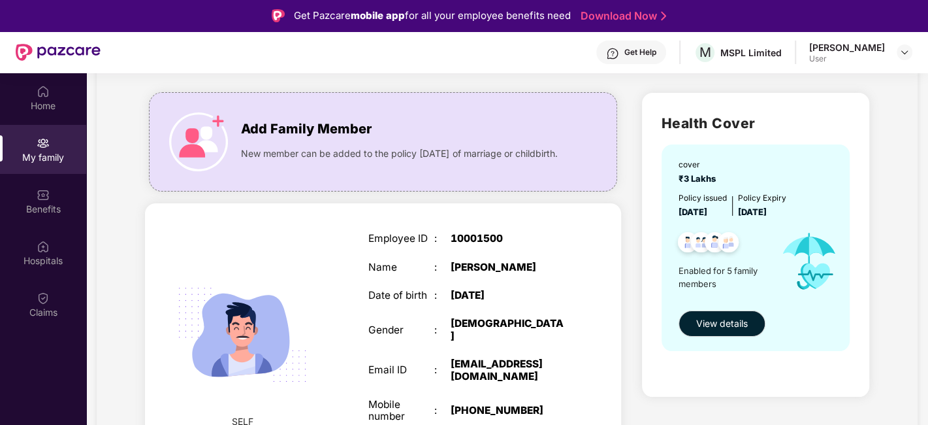
scroll to position [363, 0]
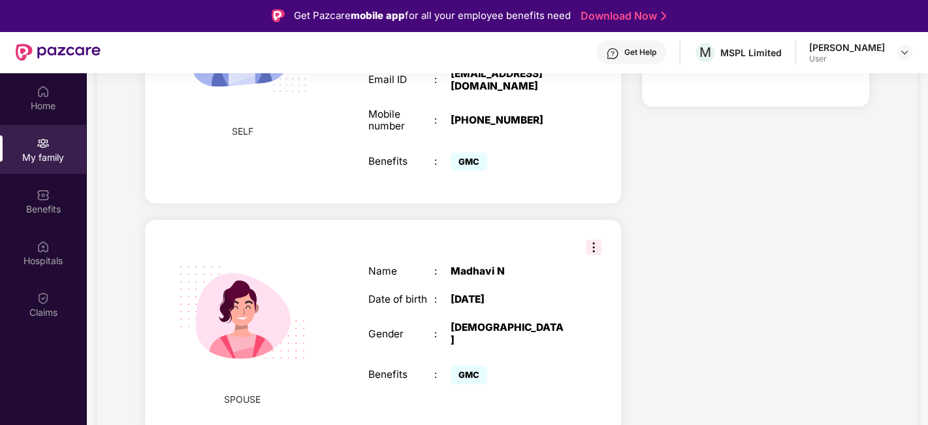
click at [596, 239] on img at bounding box center [594, 247] width 16 height 16
click at [474, 265] on div "Madhavi N" at bounding box center [509, 271] width 116 height 12
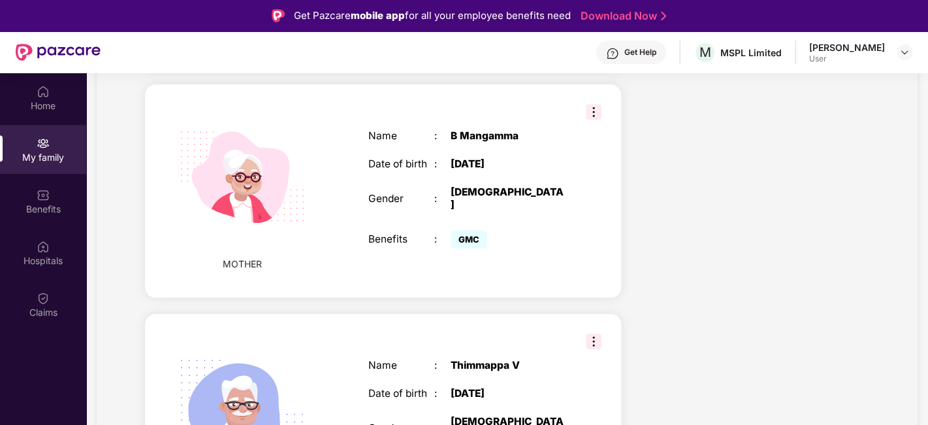
scroll to position [884, 0]
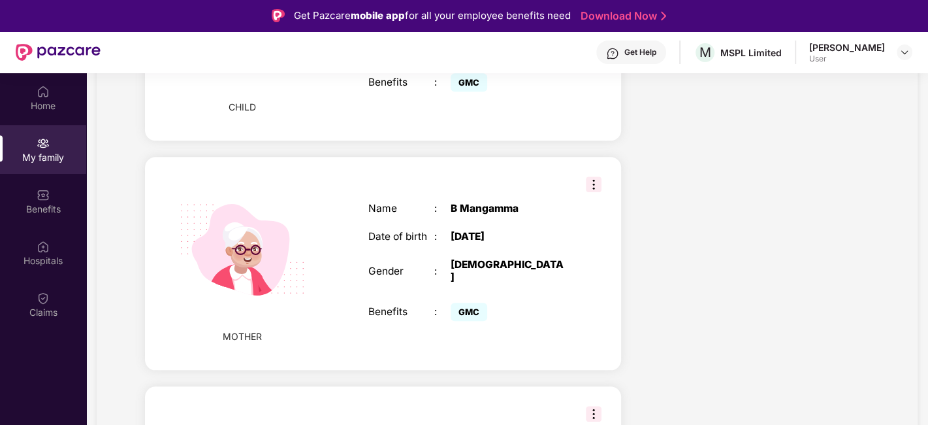
click at [299, 216] on img at bounding box center [242, 249] width 159 height 159
click at [243, 228] on img at bounding box center [242, 249] width 159 height 159
drag, startPoint x: 183, startPoint y: 222, endPoint x: 476, endPoint y: 202, distance: 294.1
click at [476, 203] on div "B Mangamma" at bounding box center [509, 209] width 116 height 12
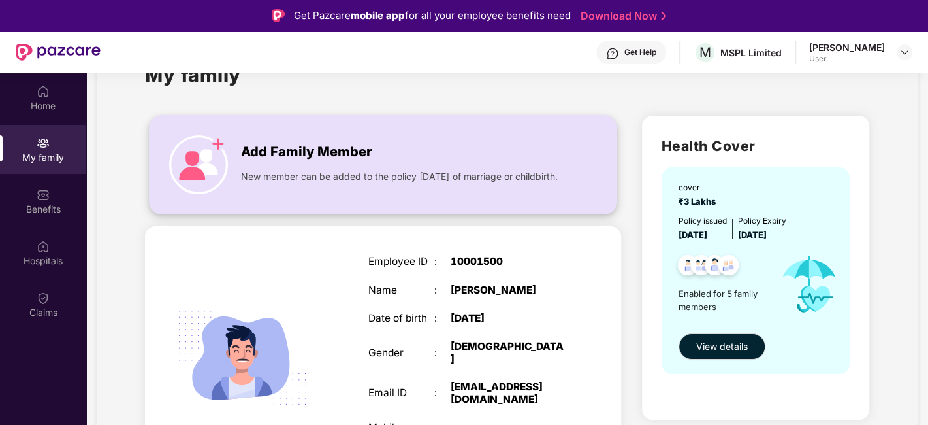
scroll to position [73, 0]
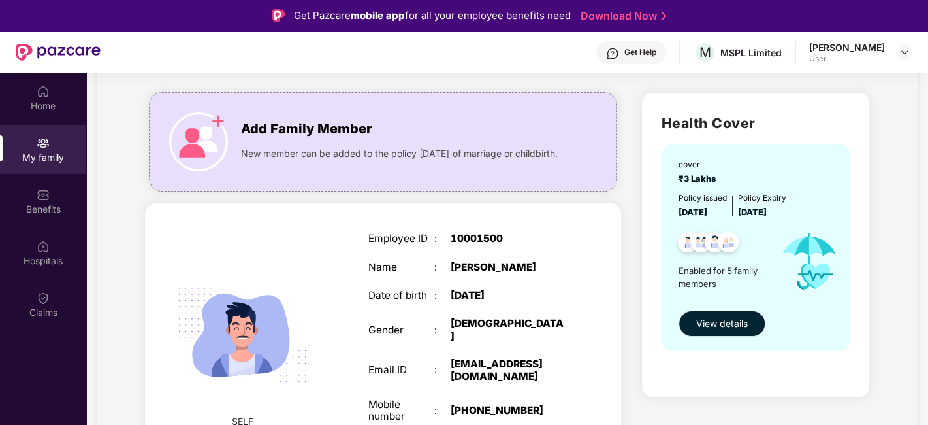
click at [722, 312] on button "View details" at bounding box center [722, 323] width 87 height 26
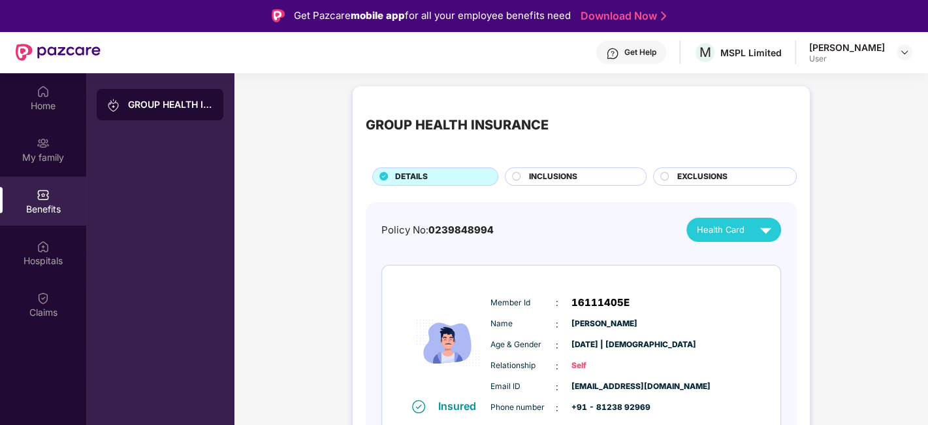
click at [719, 218] on button "Health Card" at bounding box center [734, 230] width 94 height 24
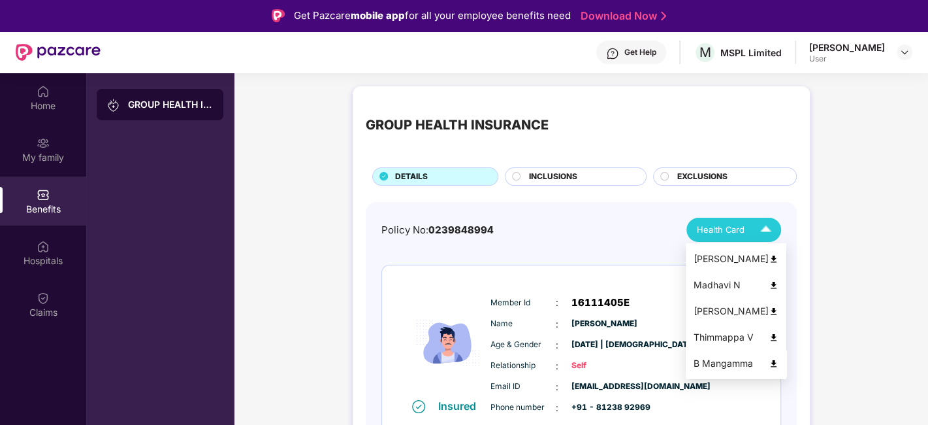
click at [770, 363] on img at bounding box center [774, 364] width 10 height 10
click at [769, 359] on img at bounding box center [774, 364] width 10 height 10
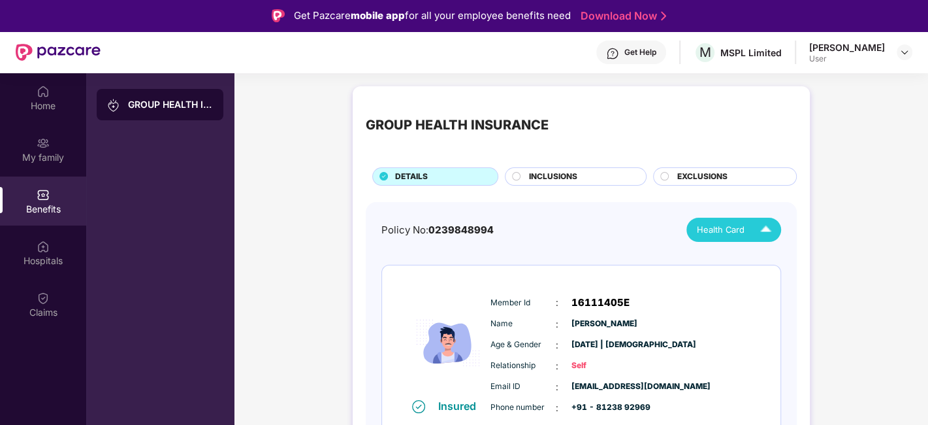
click at [90, 49] on img at bounding box center [58, 52] width 85 height 17
click at [61, 56] on img at bounding box center [58, 52] width 85 height 17
click at [49, 96] on img at bounding box center [43, 91] width 13 height 13
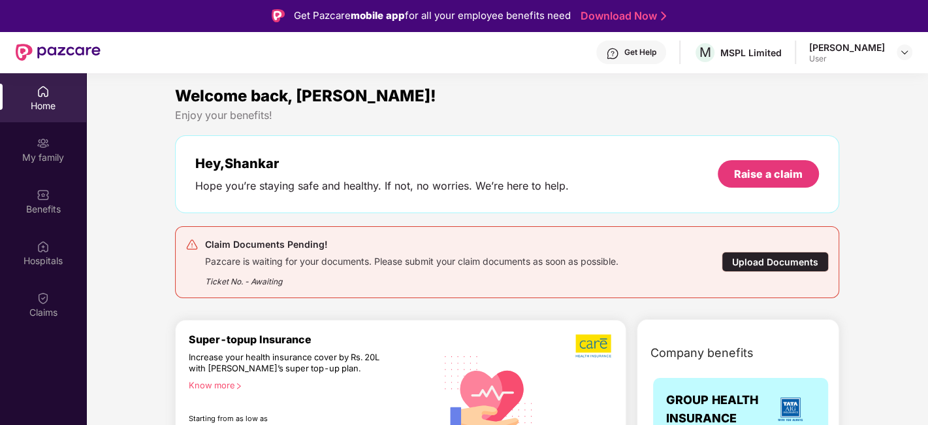
click at [770, 258] on div "Upload Documents" at bounding box center [775, 262] width 107 height 20
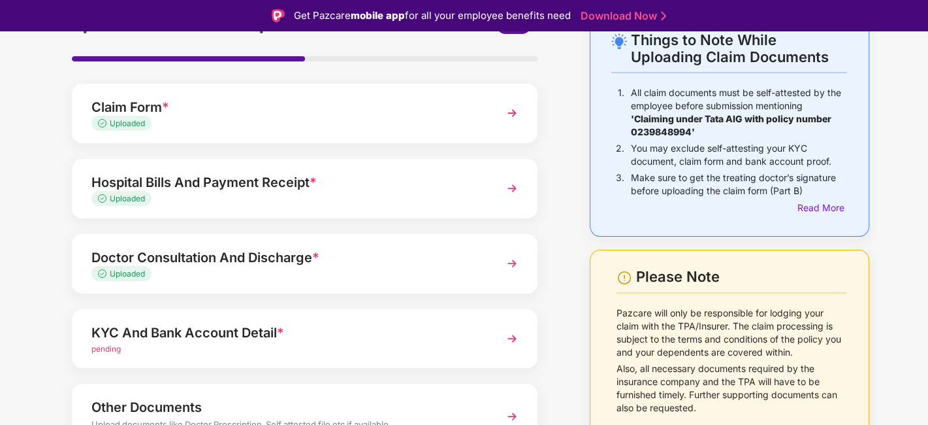
scroll to position [145, 0]
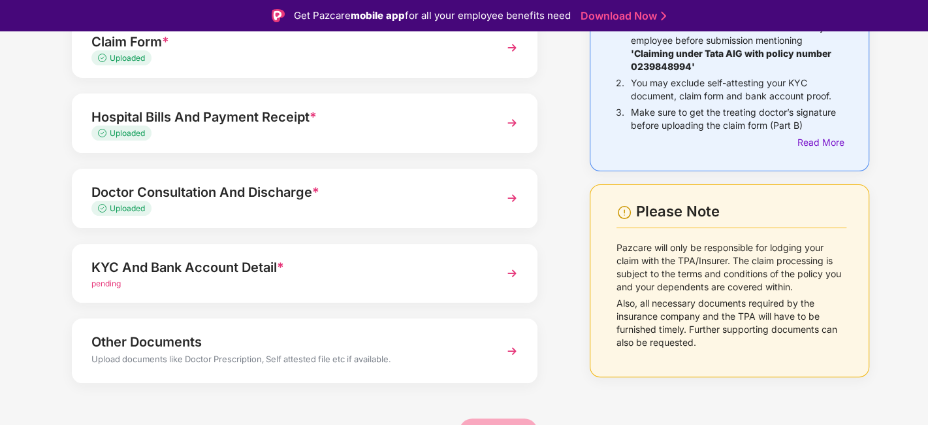
click at [206, 270] on div "KYC And Bank Account Detail *" at bounding box center [286, 267] width 391 height 21
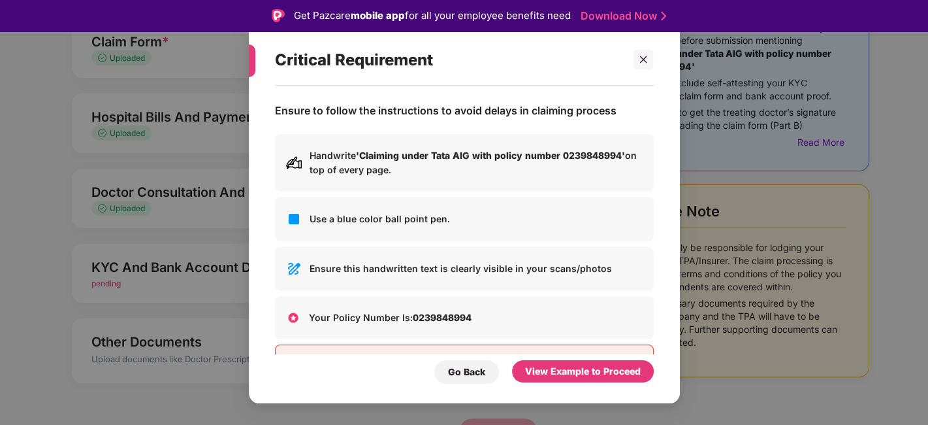
click at [580, 367] on div "View Example to Proceed" at bounding box center [583, 371] width 116 height 14
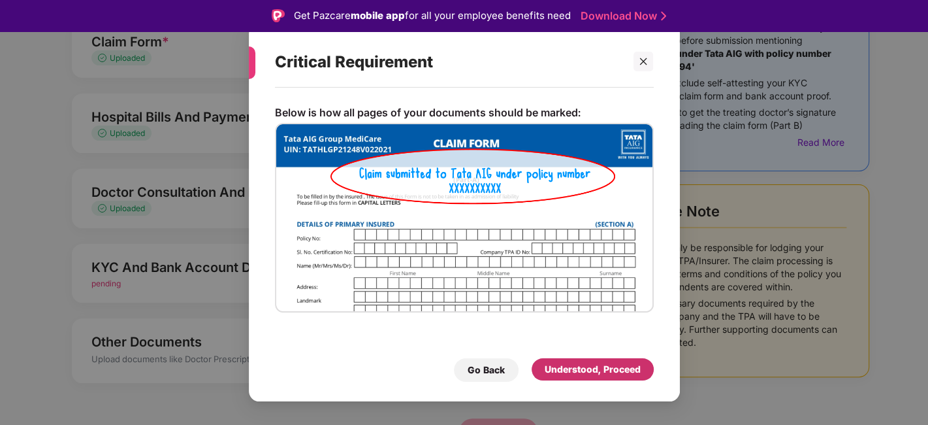
click at [580, 367] on div "Understood, Proceed" at bounding box center [593, 369] width 96 height 14
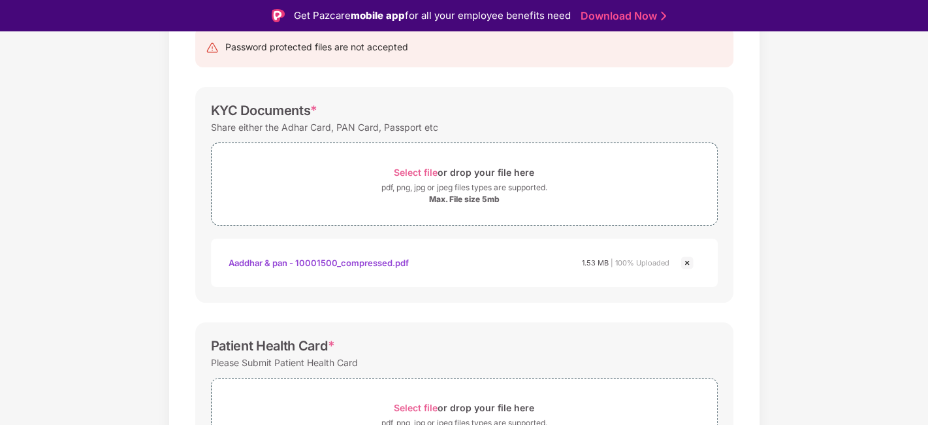
scroll to position [435, 0]
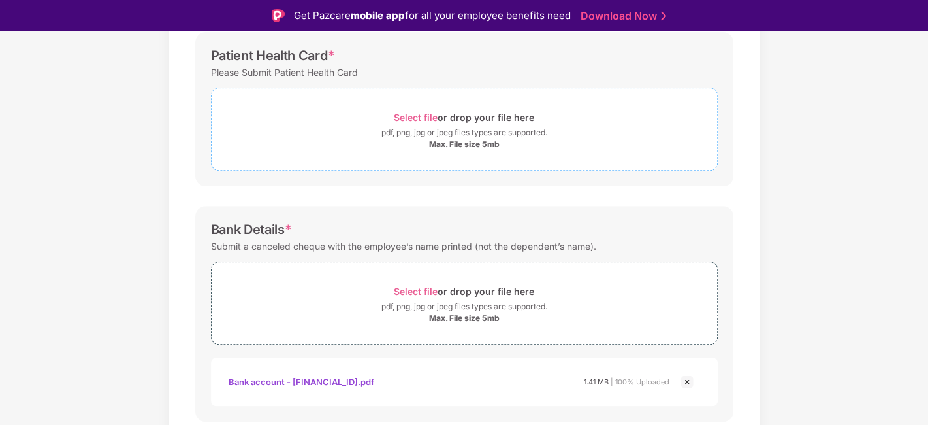
click at [410, 116] on span "Select file" at bounding box center [416, 117] width 44 height 11
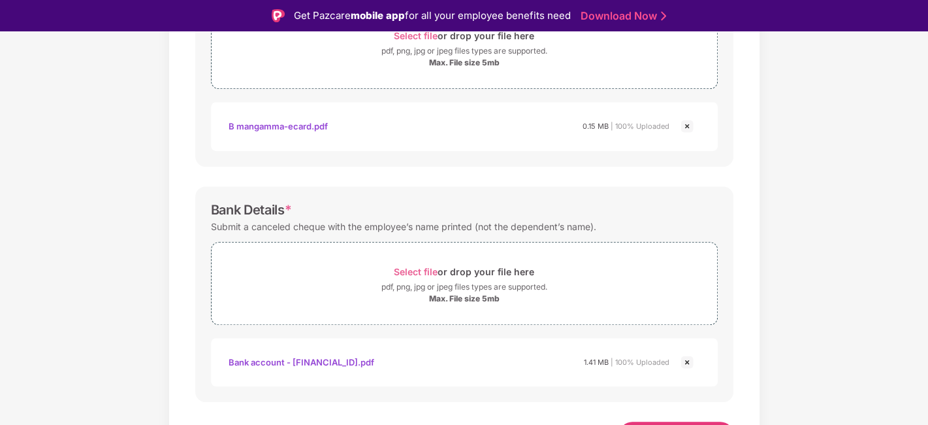
scroll to position [539, 0]
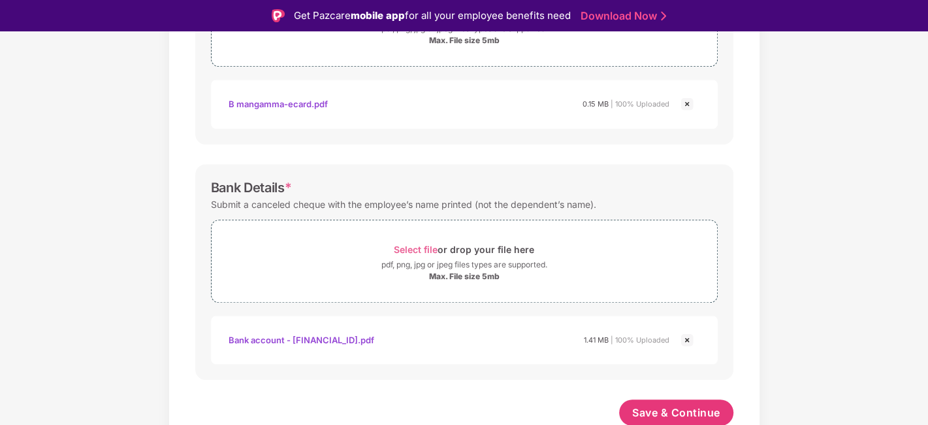
click at [670, 423] on div "Save & Continue" at bounding box center [676, 415] width 114 height 33
click at [676, 410] on span "Save & Continue" at bounding box center [676, 412] width 88 height 14
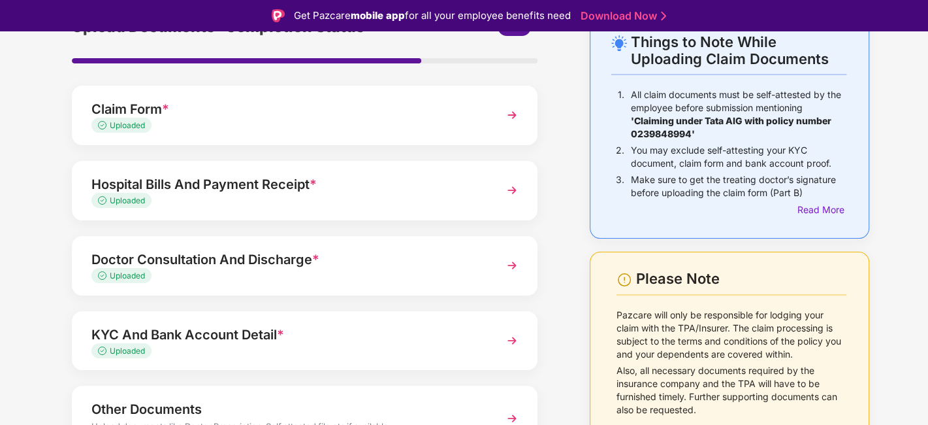
scroll to position [152, 0]
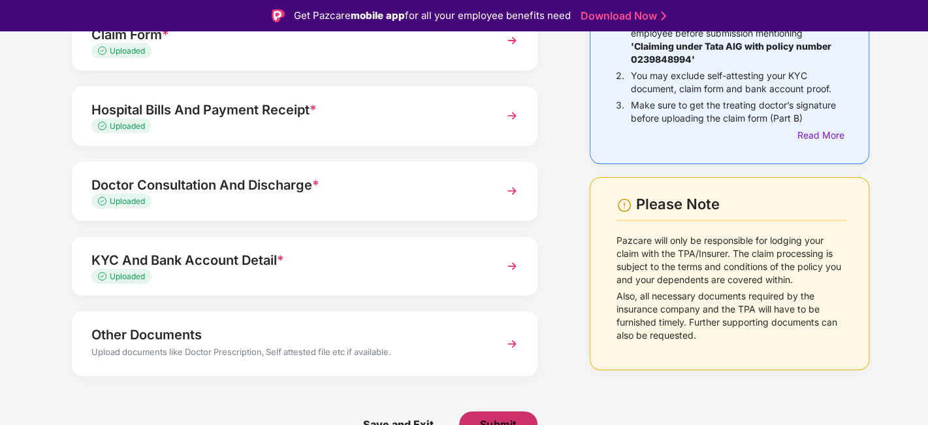
click at [508, 418] on span "Submit" at bounding box center [498, 424] width 37 height 14
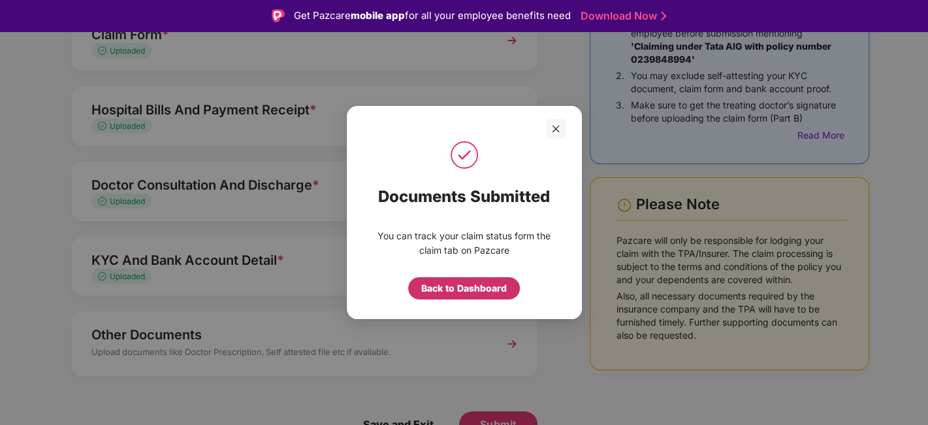
click at [476, 292] on div "Back to Dashboard" at bounding box center [464, 288] width 86 height 14
